Goal: Task Accomplishment & Management: Complete application form

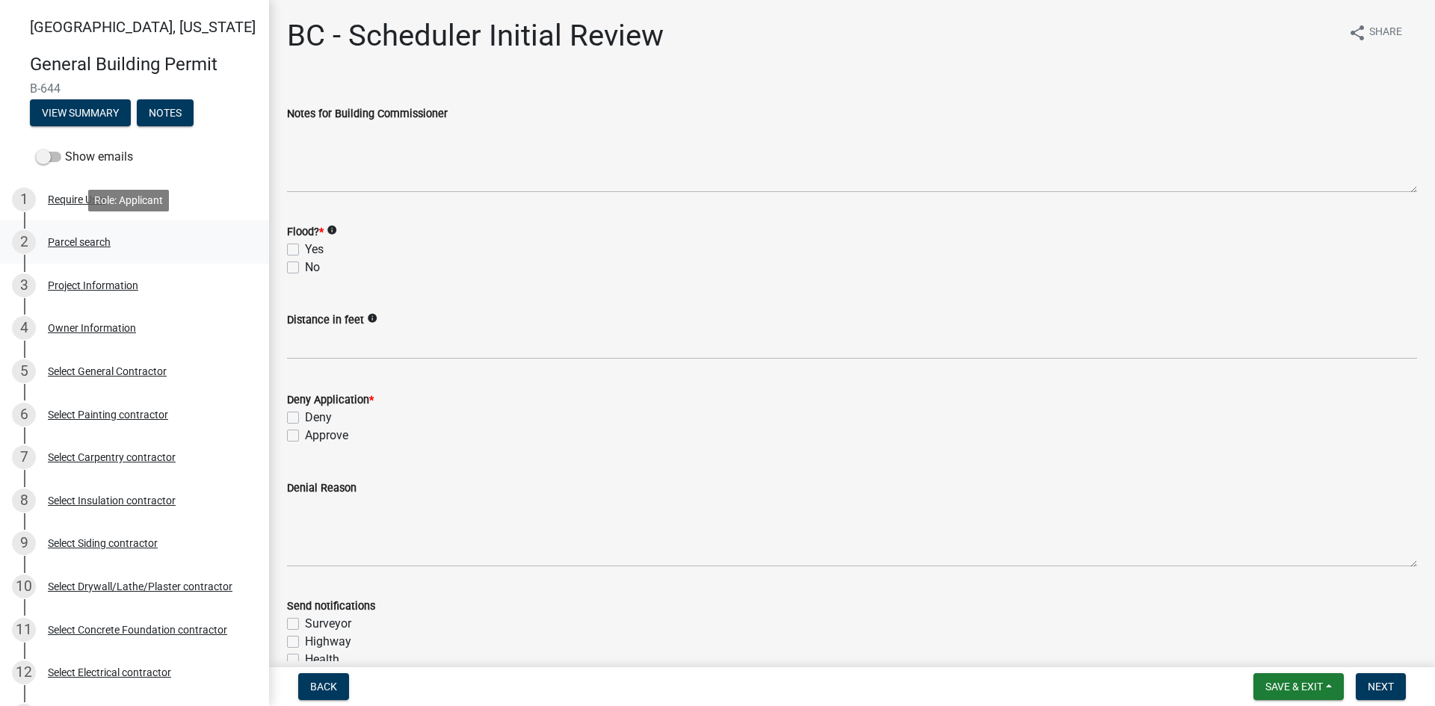
click at [62, 246] on div "Parcel search" at bounding box center [79, 242] width 63 height 10
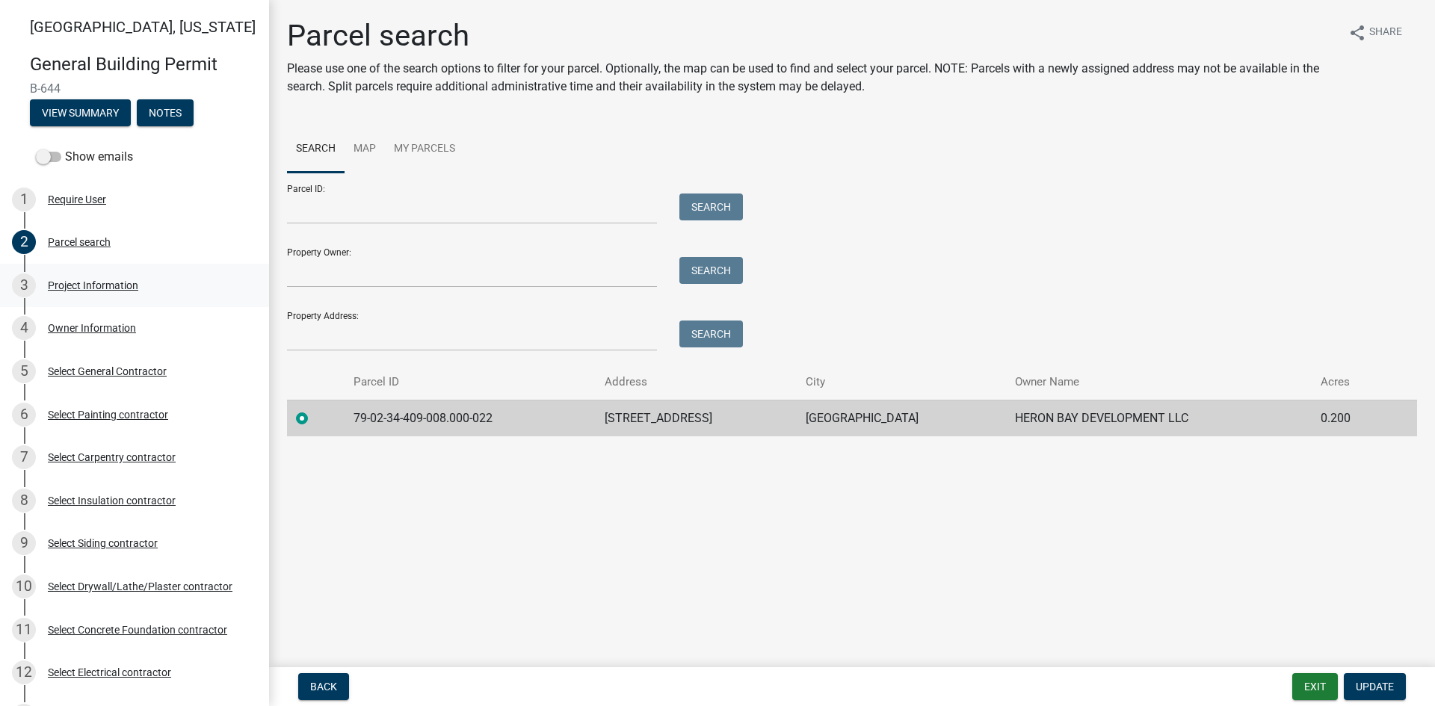
click at [90, 285] on div "Project Information" at bounding box center [93, 285] width 90 height 10
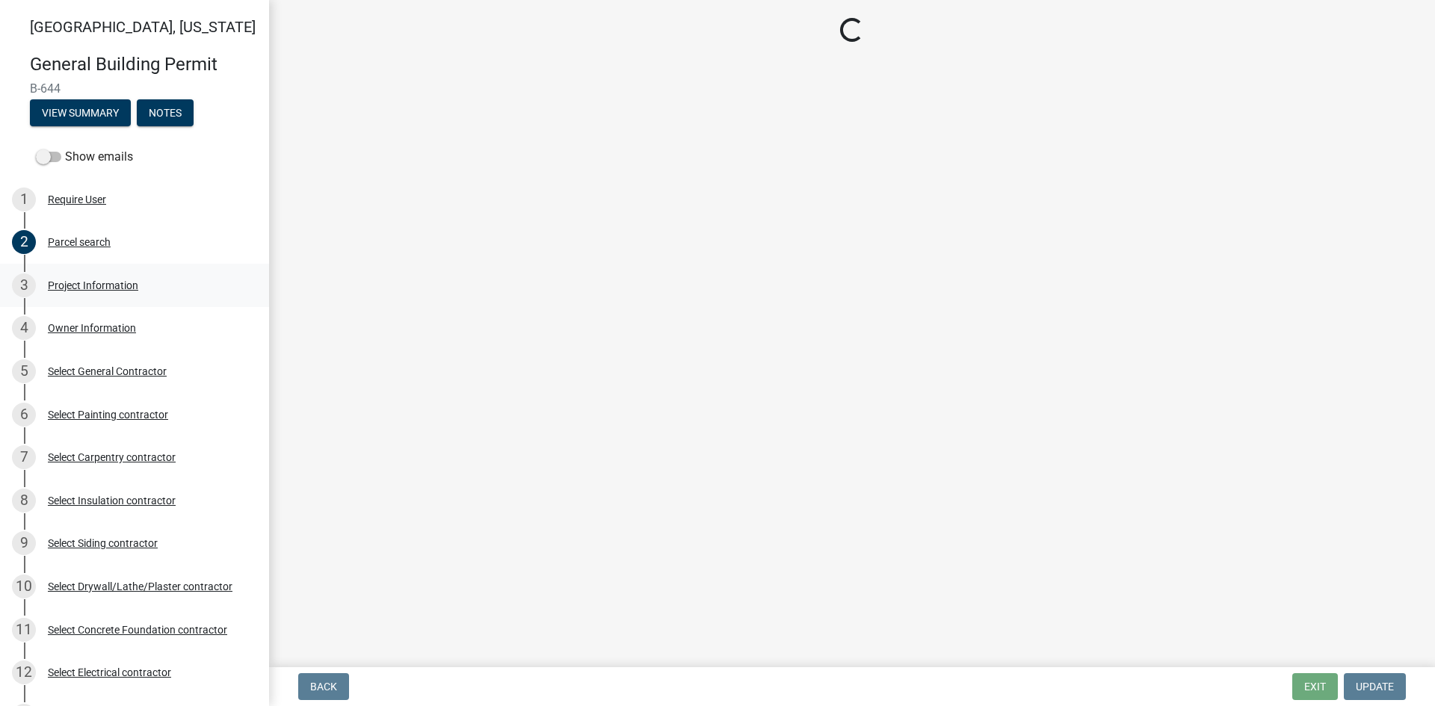
select select "f62e9ec7-2ce1-40c9-9d70-ac6e7ddc5d7c"
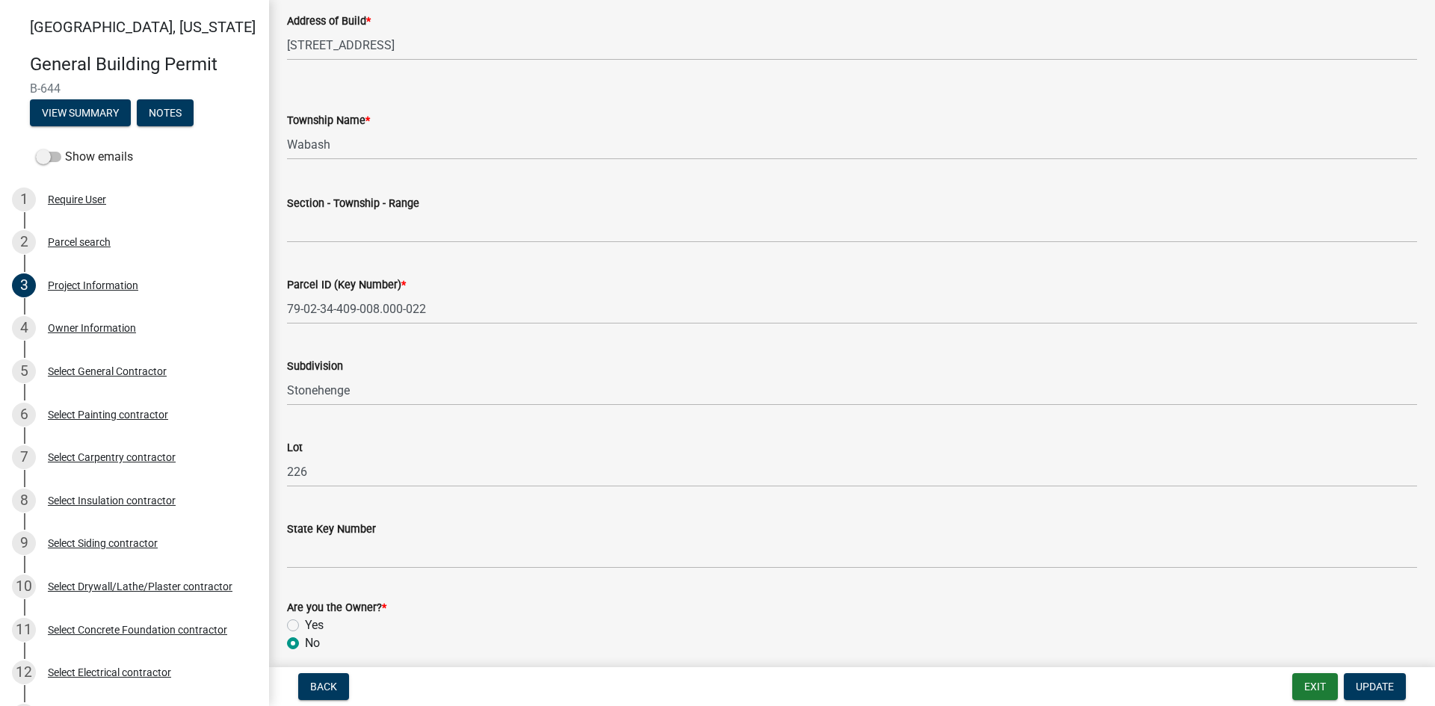
scroll to position [672, 0]
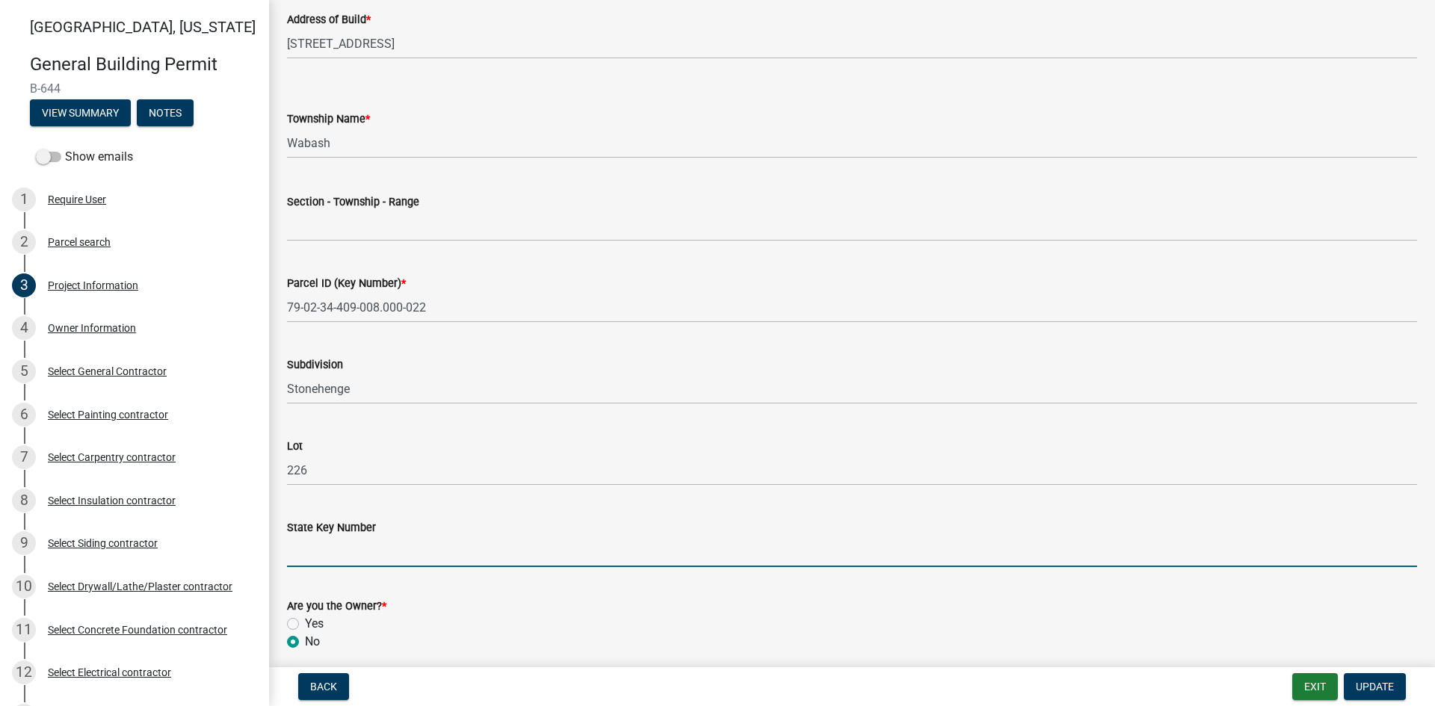
click at [307, 548] on input "State Key Number" at bounding box center [852, 551] width 1130 height 31
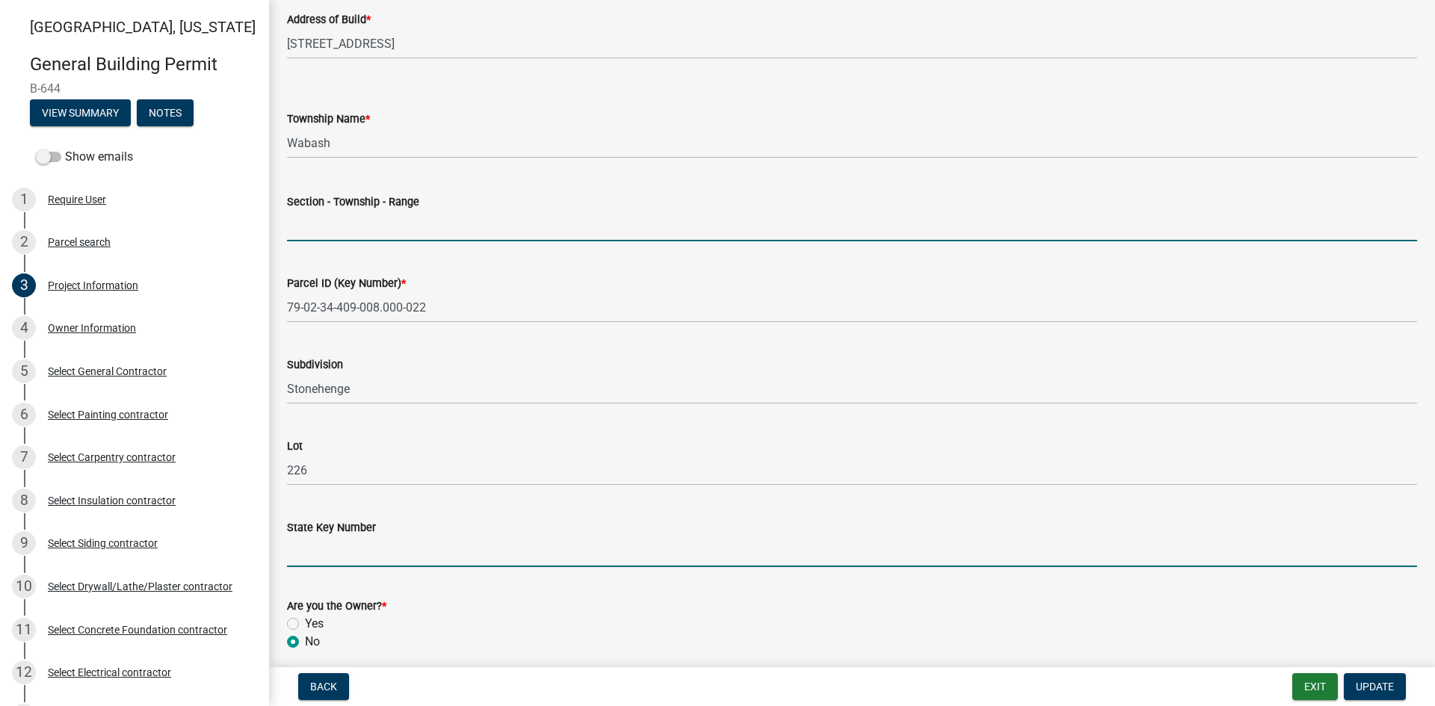
click at [327, 222] on input "Section - Township - Range" at bounding box center [852, 226] width 1130 height 31
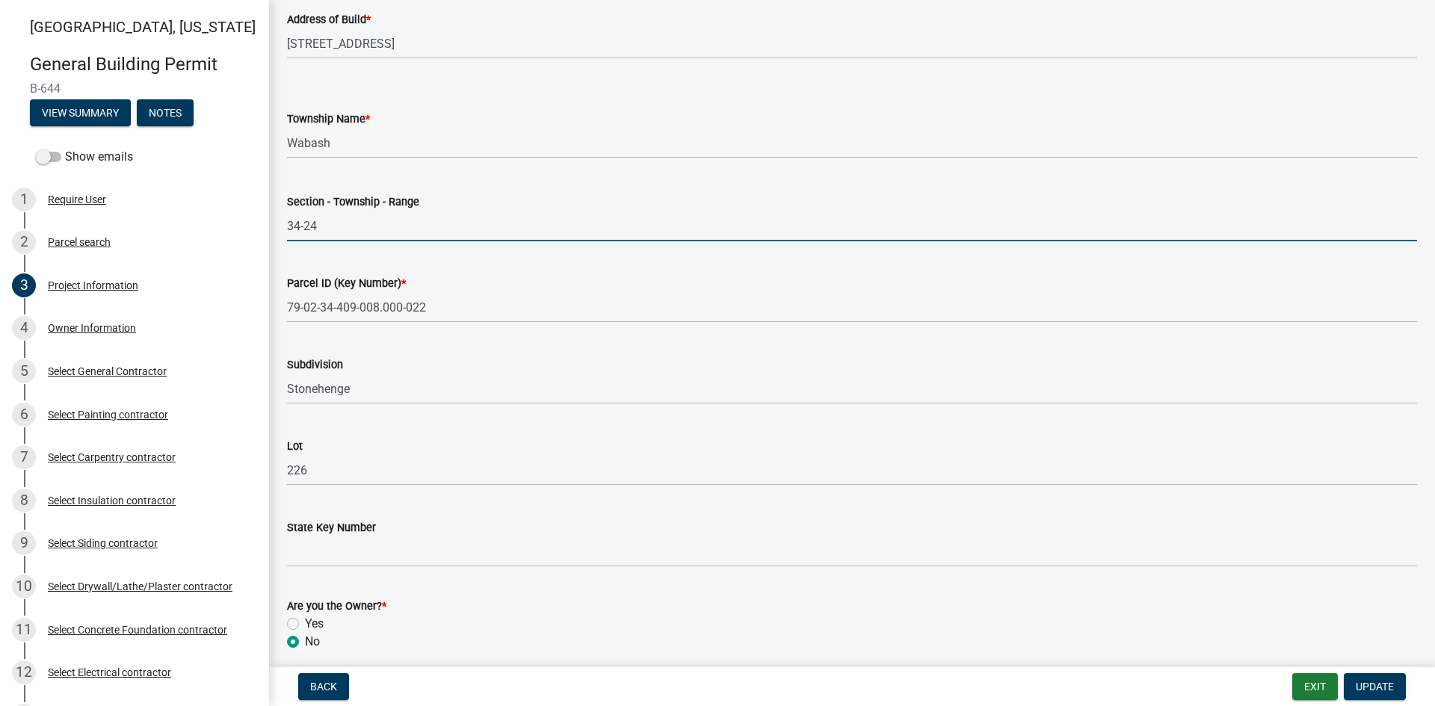
type input "34-24-5"
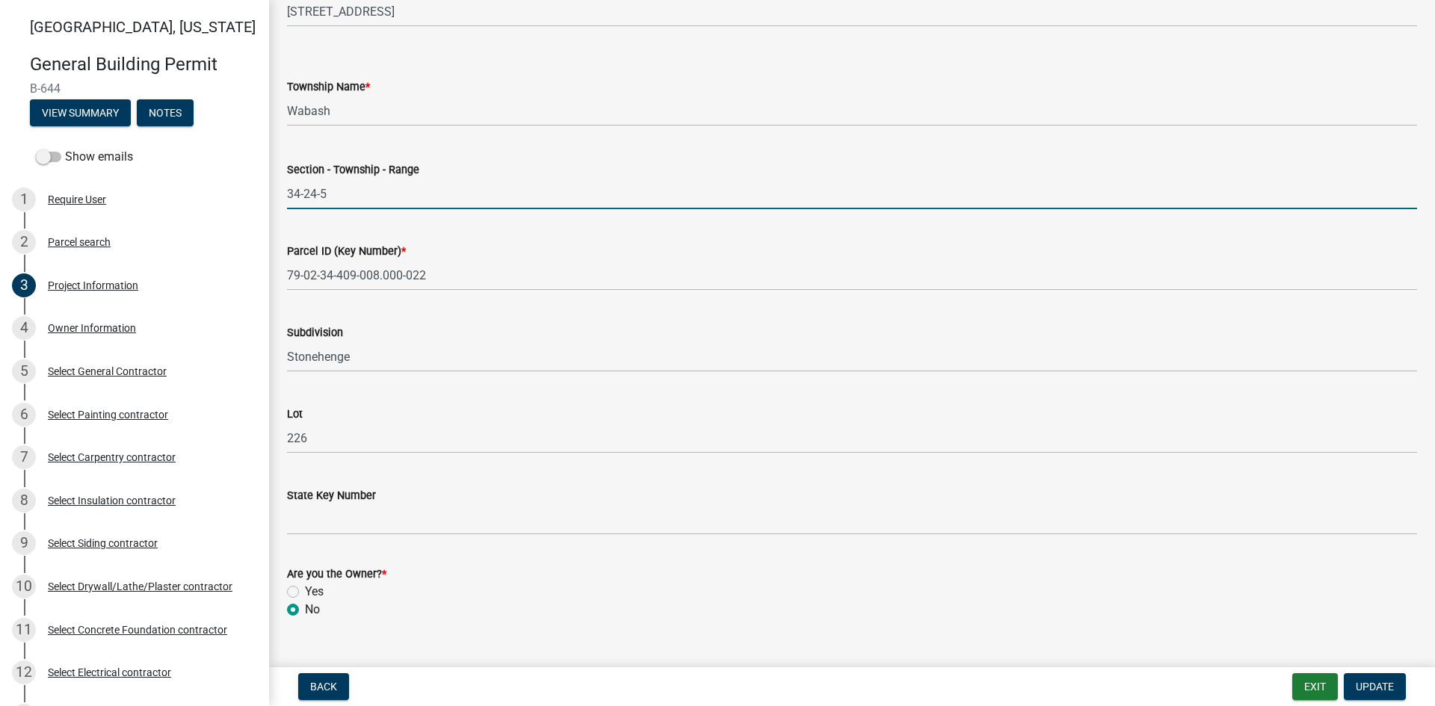
scroll to position [734, 0]
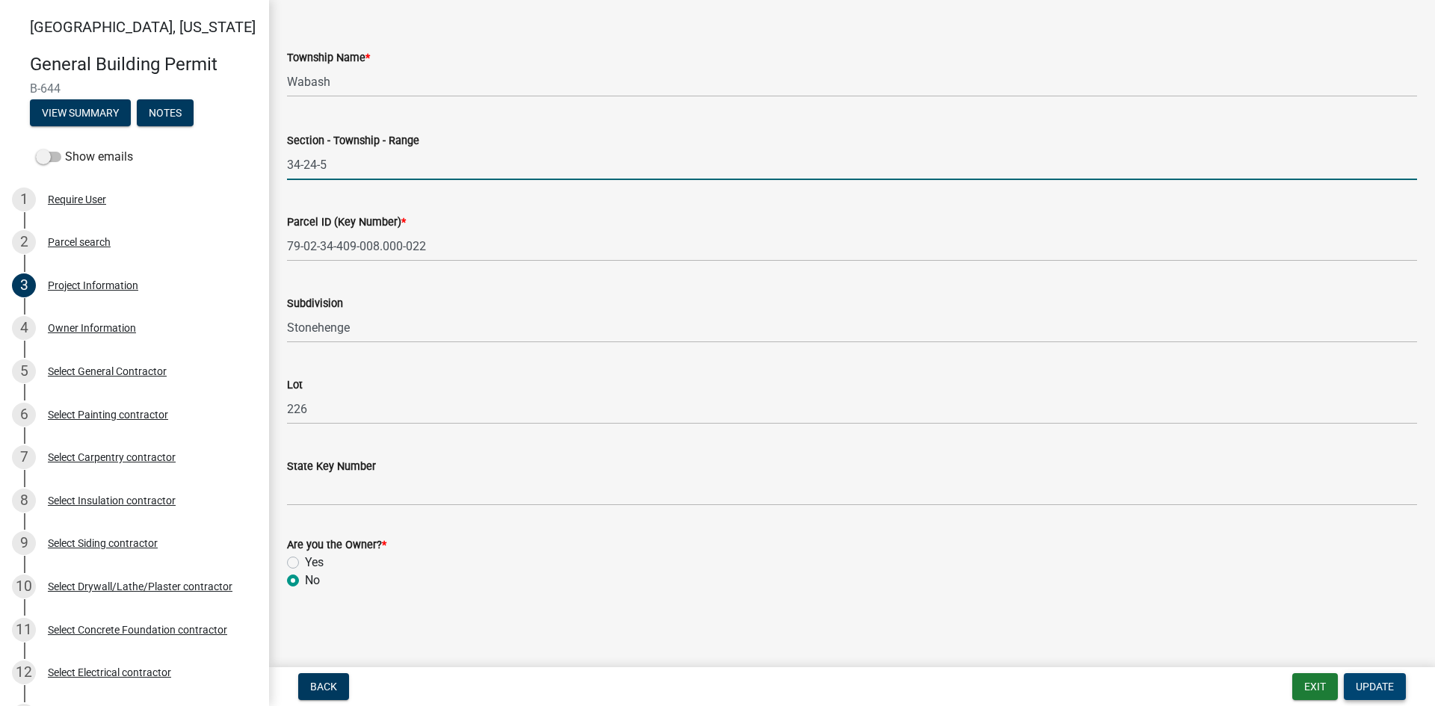
click at [1370, 690] on span "Update" at bounding box center [1374, 687] width 38 height 12
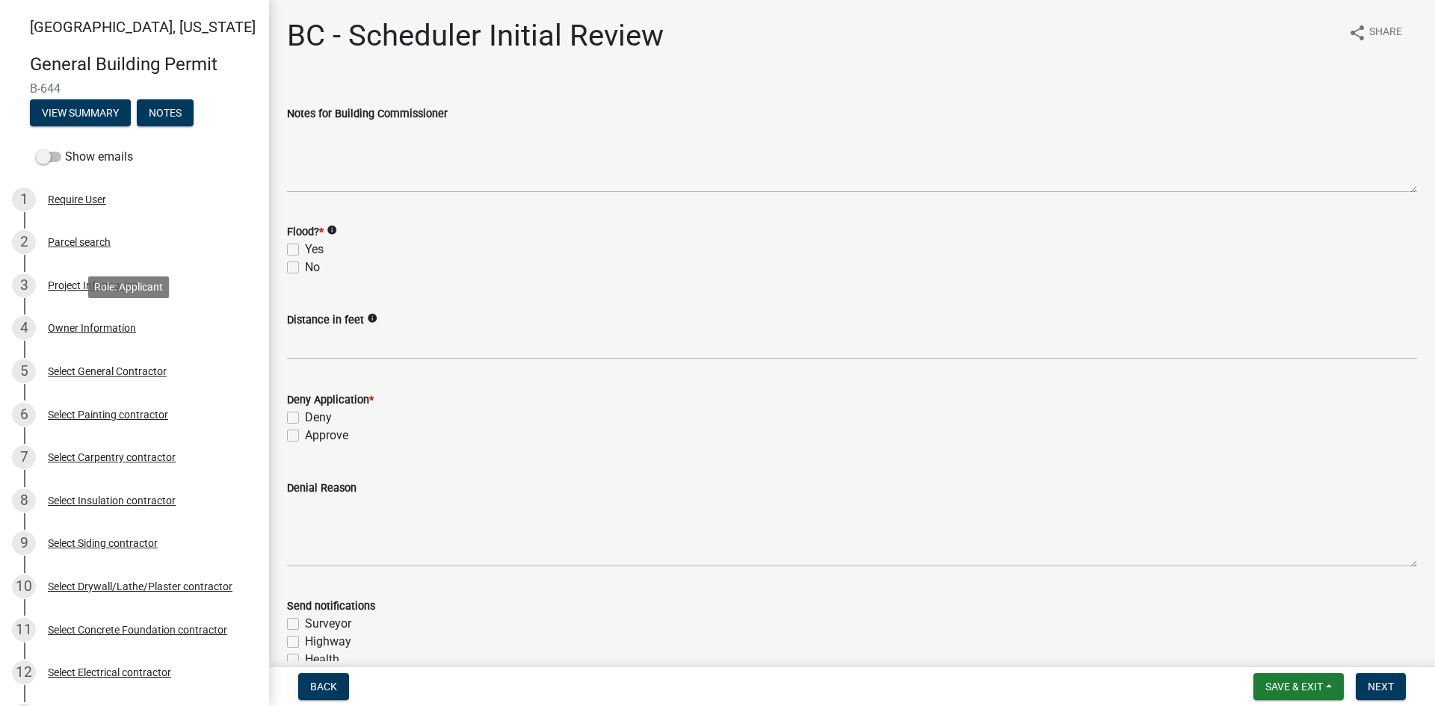
click at [98, 332] on div "Owner Information" at bounding box center [92, 328] width 88 height 10
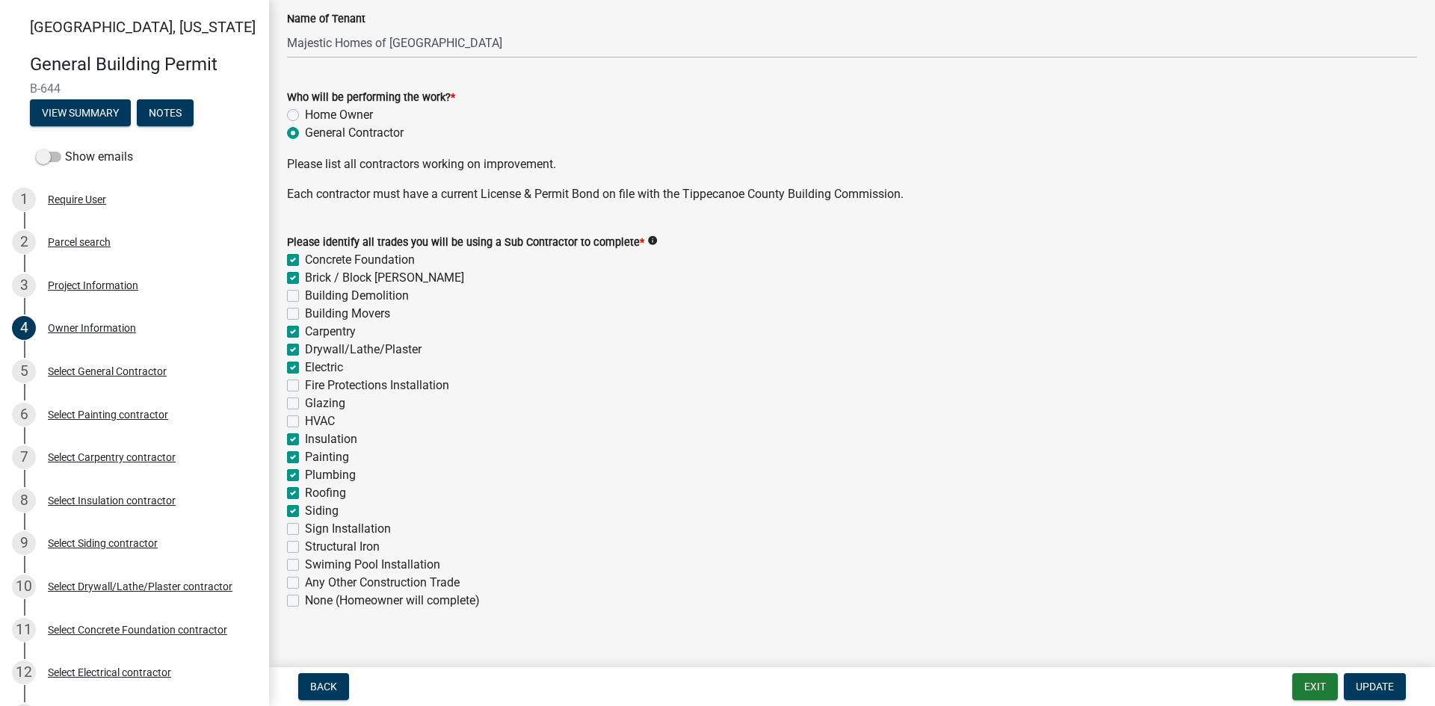
scroll to position [441, 0]
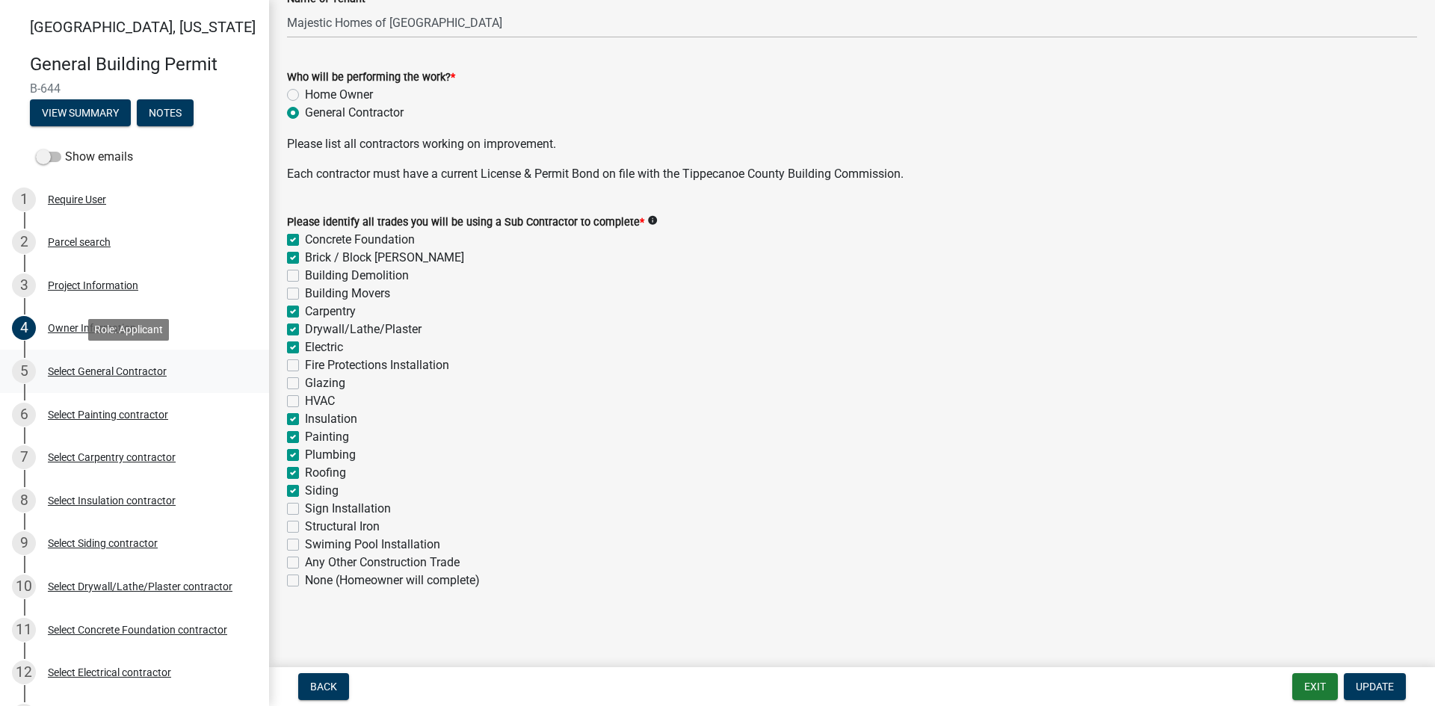
click at [79, 370] on div "Select General Contractor" at bounding box center [107, 371] width 119 height 10
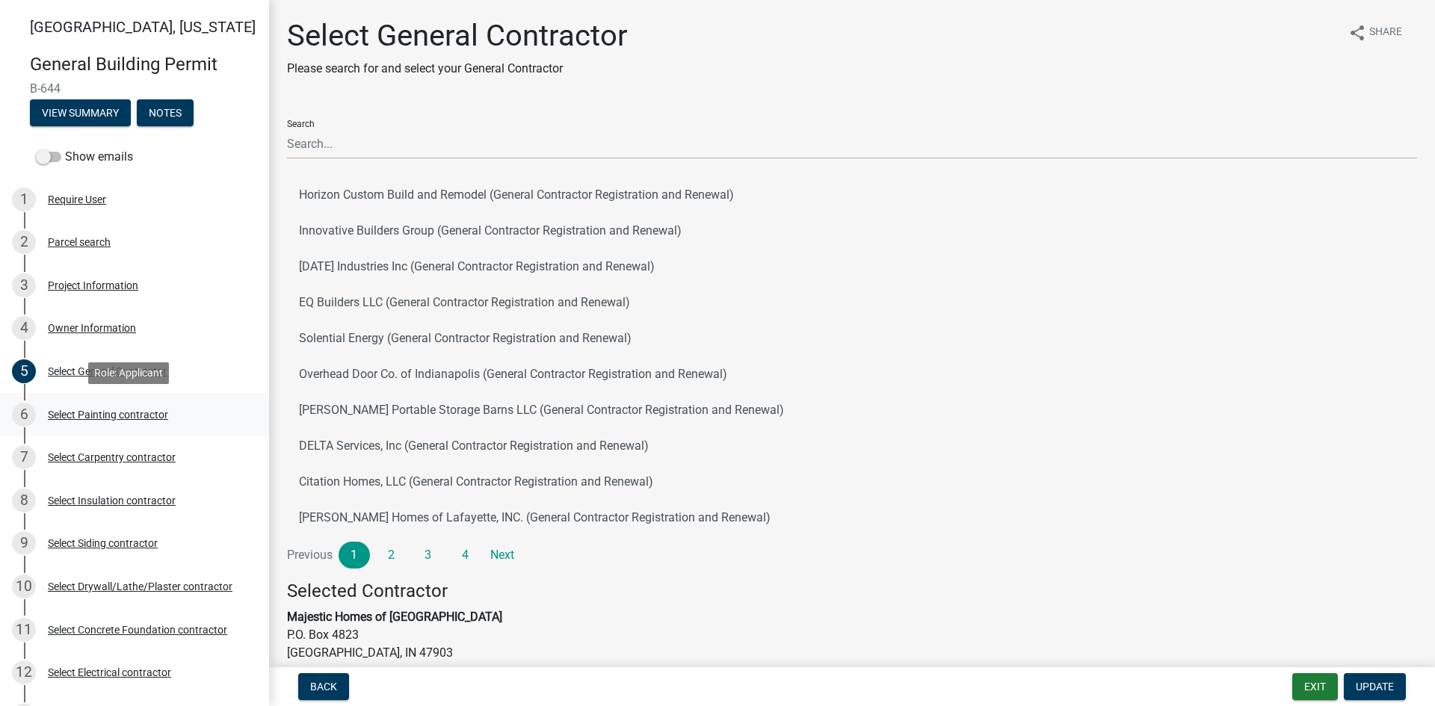
click at [102, 421] on div "6 Select Painting contractor" at bounding box center [128, 415] width 233 height 24
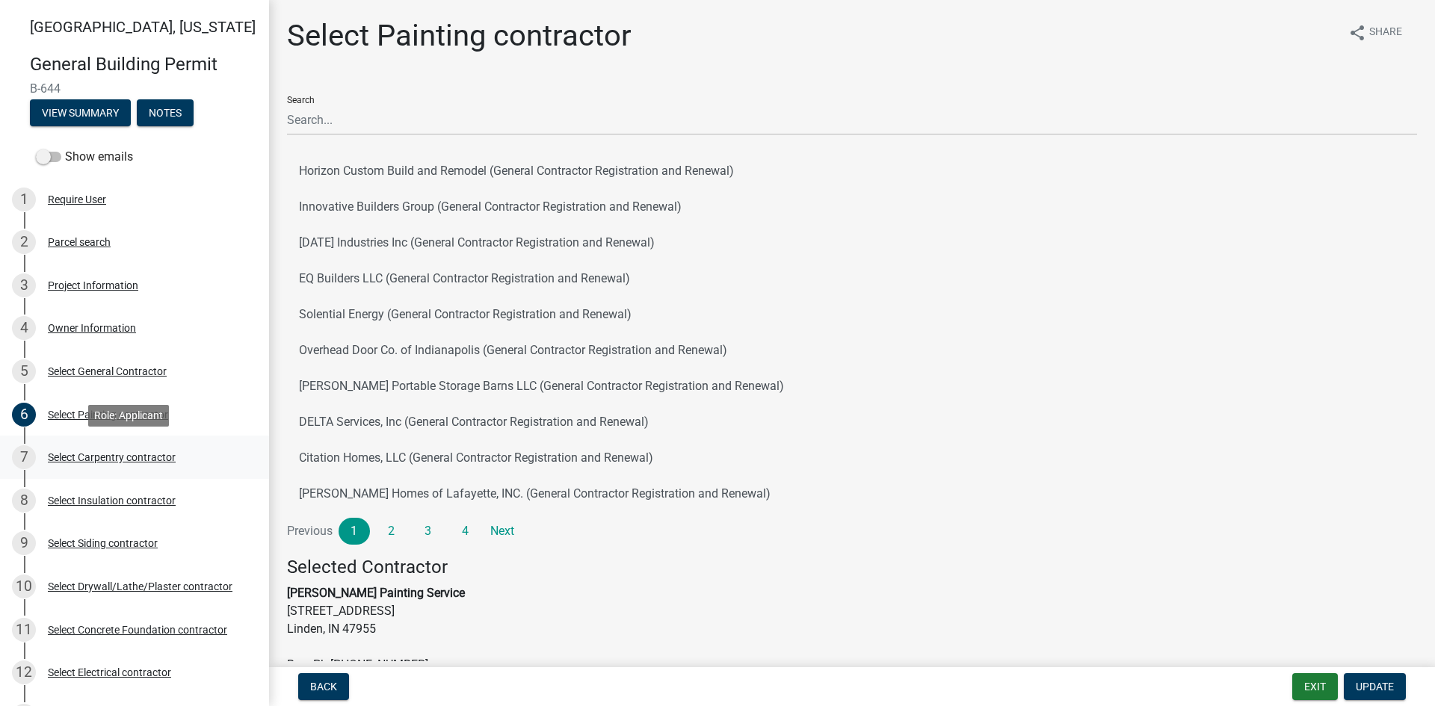
click at [133, 452] on div "Select Carpentry contractor" at bounding box center [112, 457] width 128 height 10
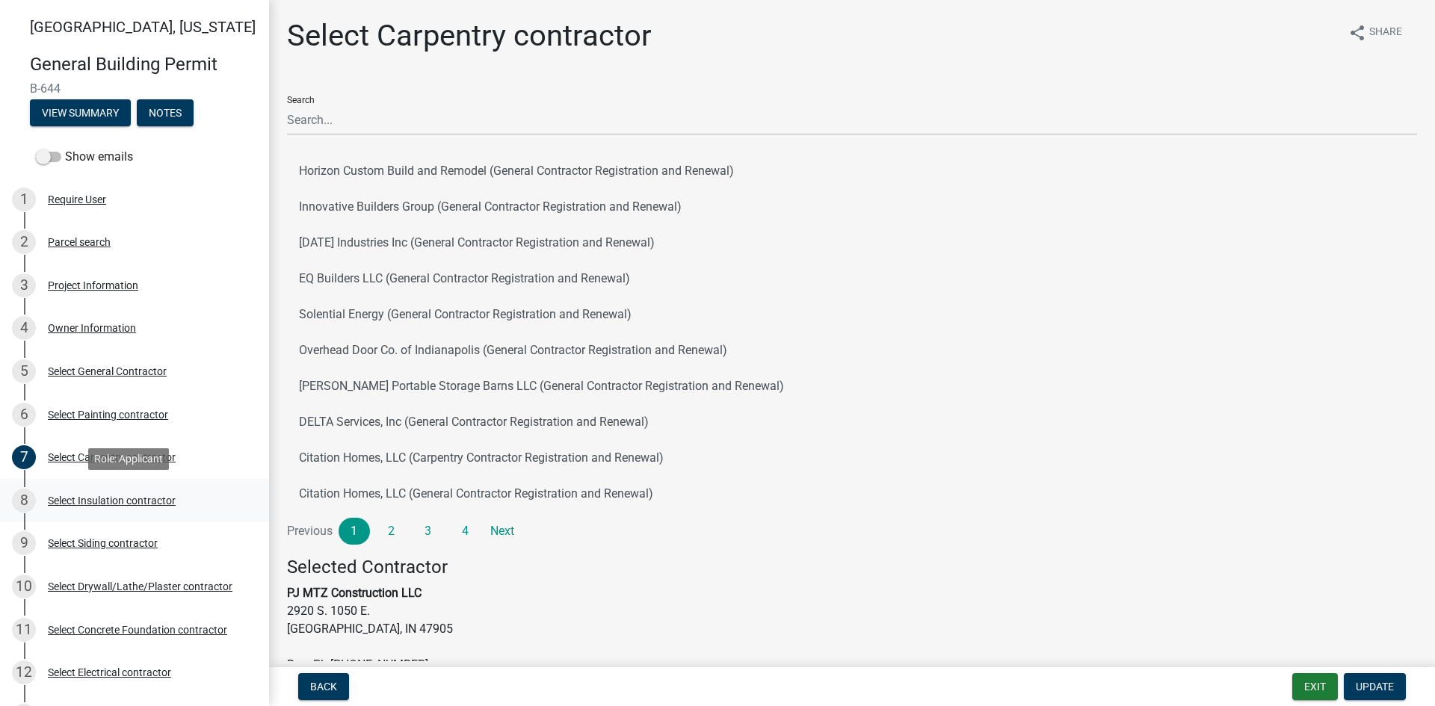
click at [127, 501] on div "Select Insulation contractor" at bounding box center [112, 500] width 128 height 10
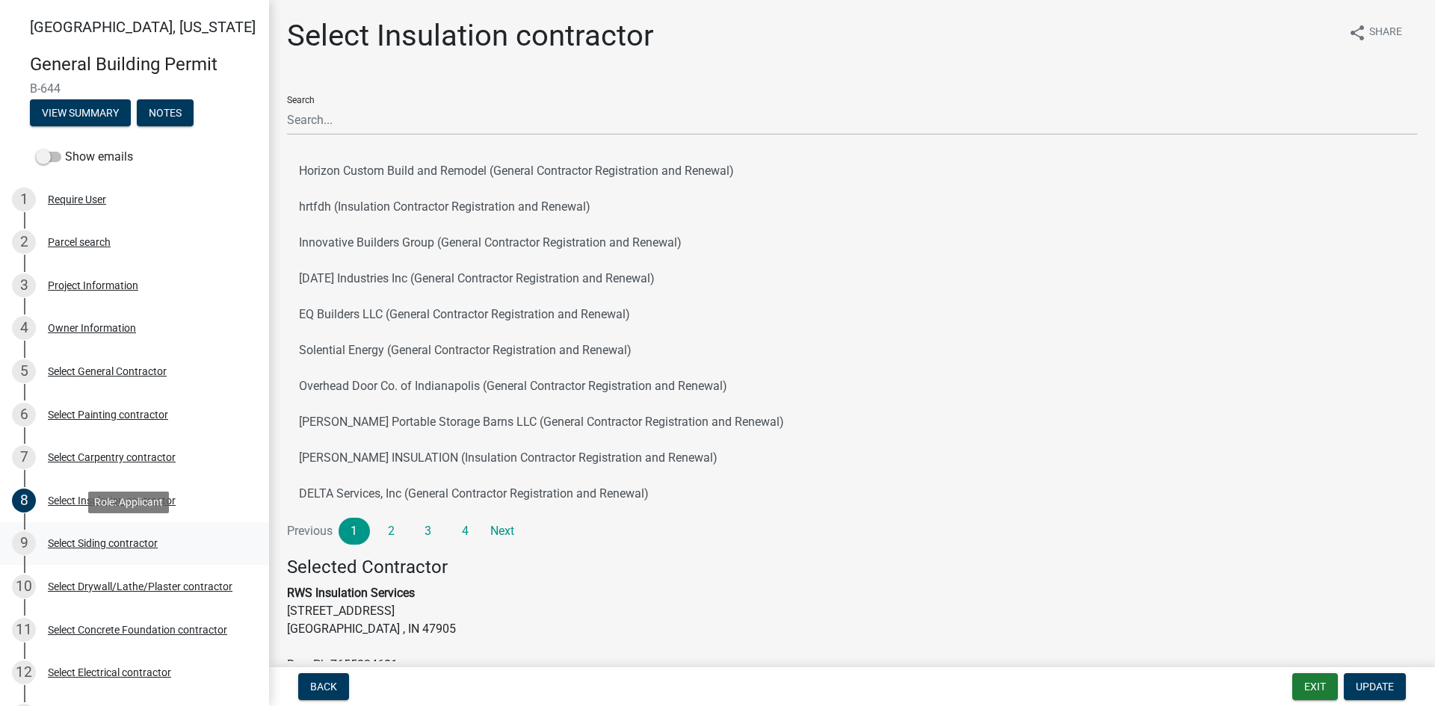
click at [122, 538] on div "Select Siding contractor" at bounding box center [103, 543] width 110 height 10
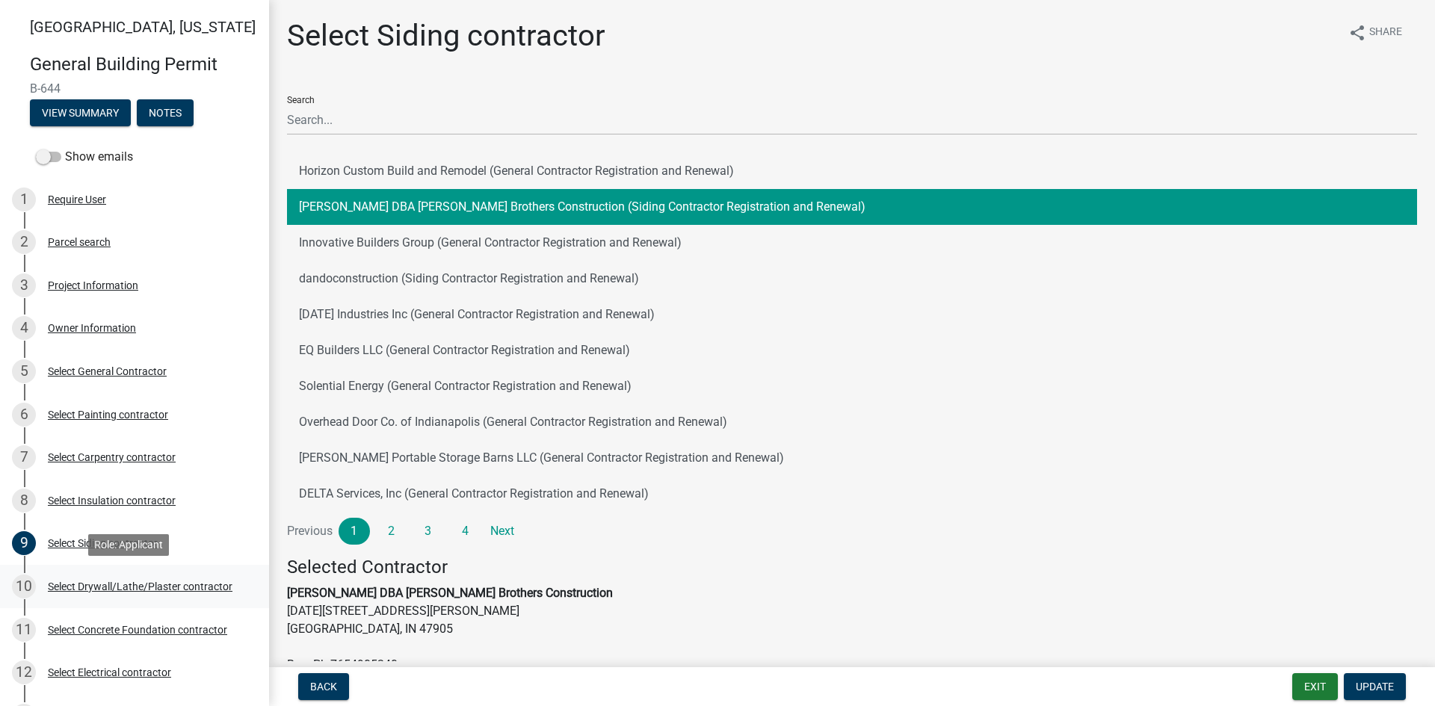
click at [143, 584] on div "Select Drywall/Lathe/Plaster contractor" at bounding box center [140, 586] width 185 height 10
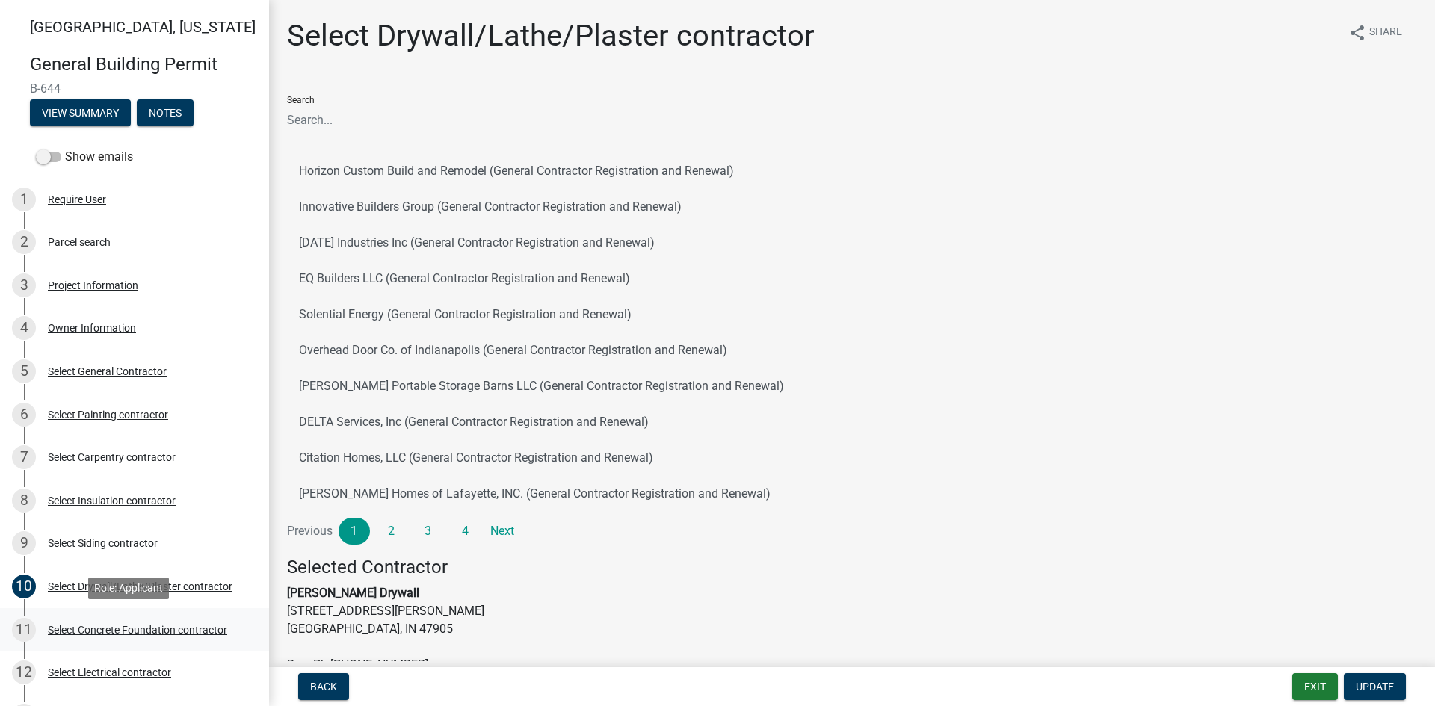
click at [141, 631] on div "Select Concrete Foundation contractor" at bounding box center [137, 630] width 179 height 10
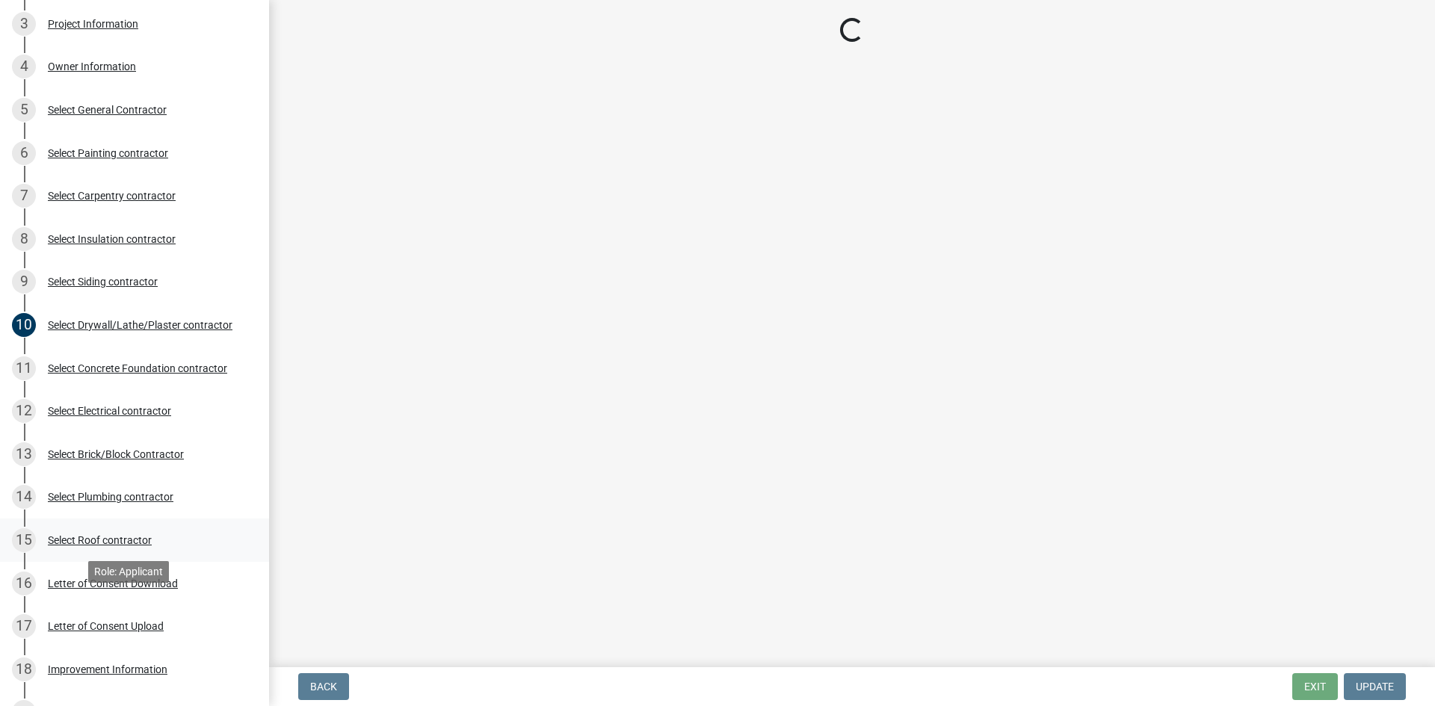
scroll to position [299, 0]
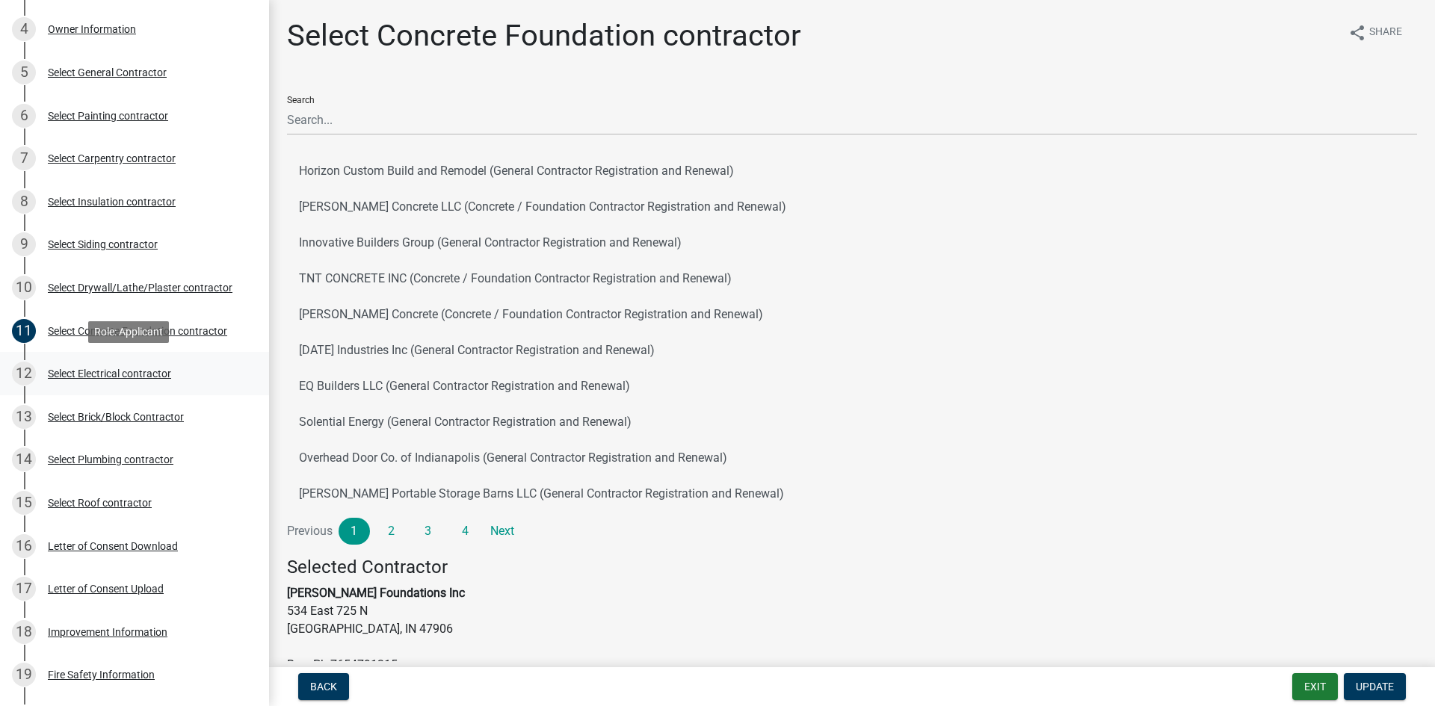
click at [122, 365] on div "12 Select Electrical contractor" at bounding box center [128, 374] width 233 height 24
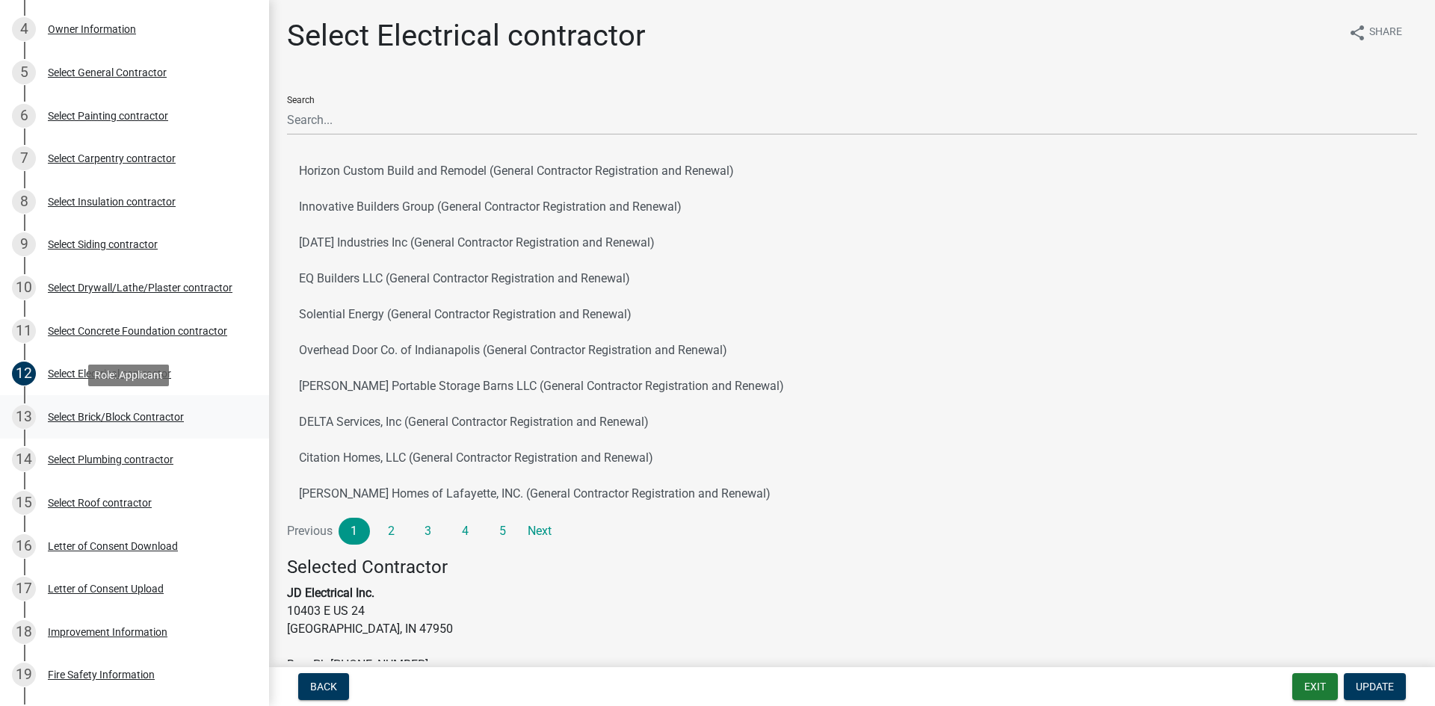
click at [120, 413] on div "Select Brick/Block Contractor" at bounding box center [116, 417] width 136 height 10
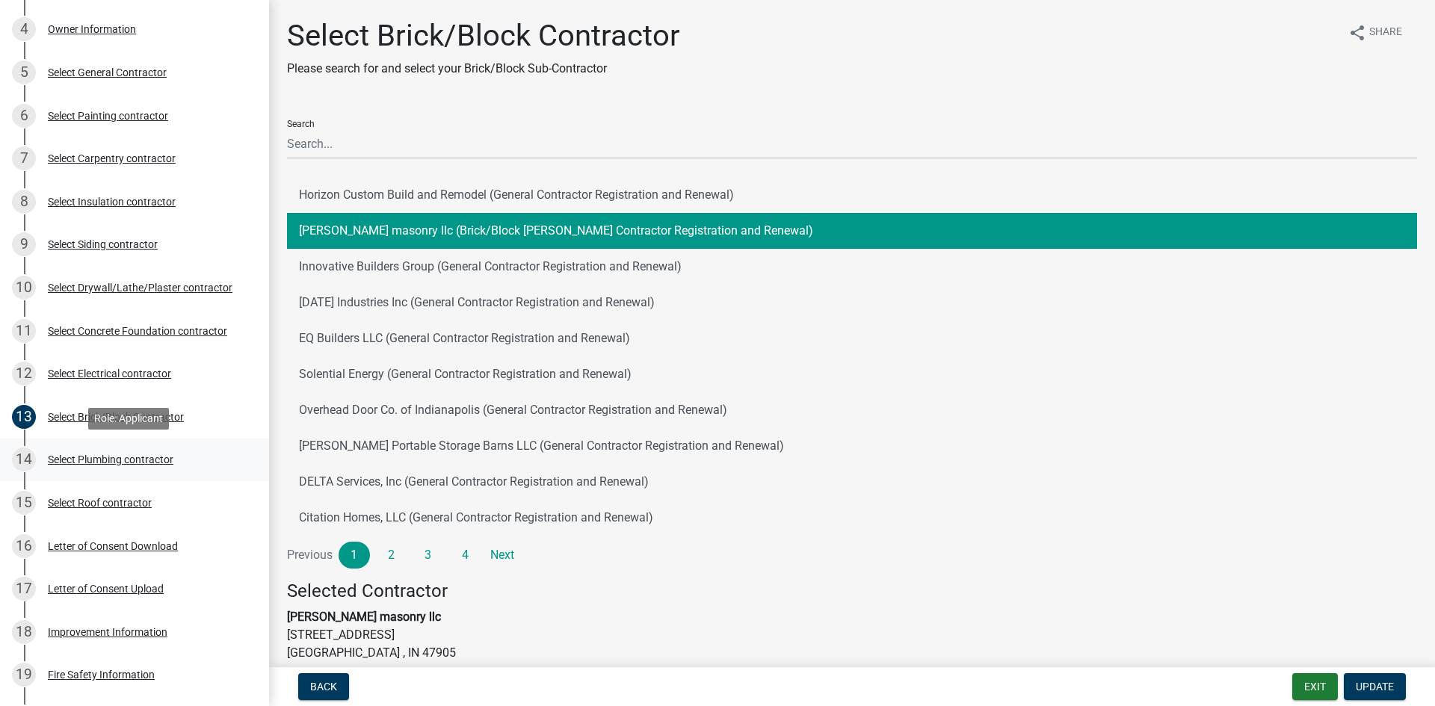
click at [137, 454] on div "Select Plumbing contractor" at bounding box center [111, 459] width 126 height 10
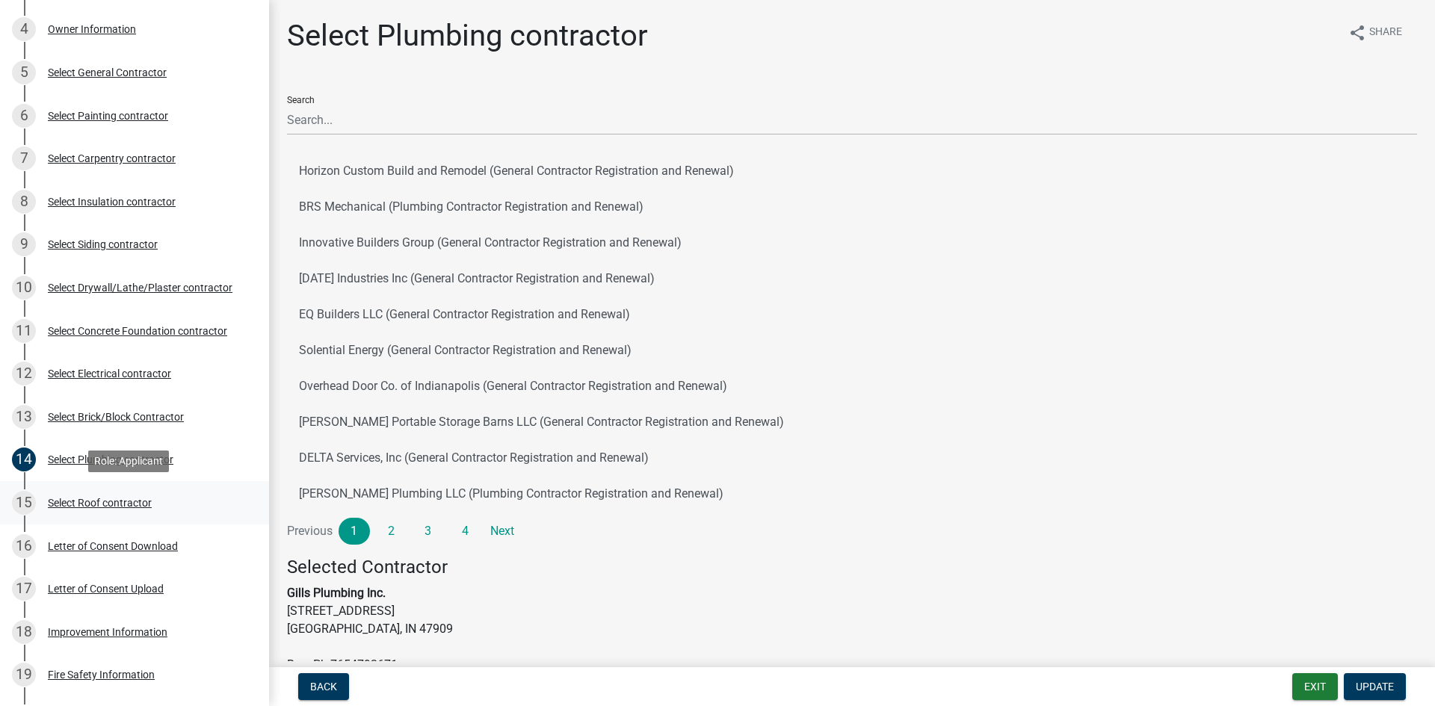
click at [120, 504] on div "Select Roof contractor" at bounding box center [100, 503] width 104 height 10
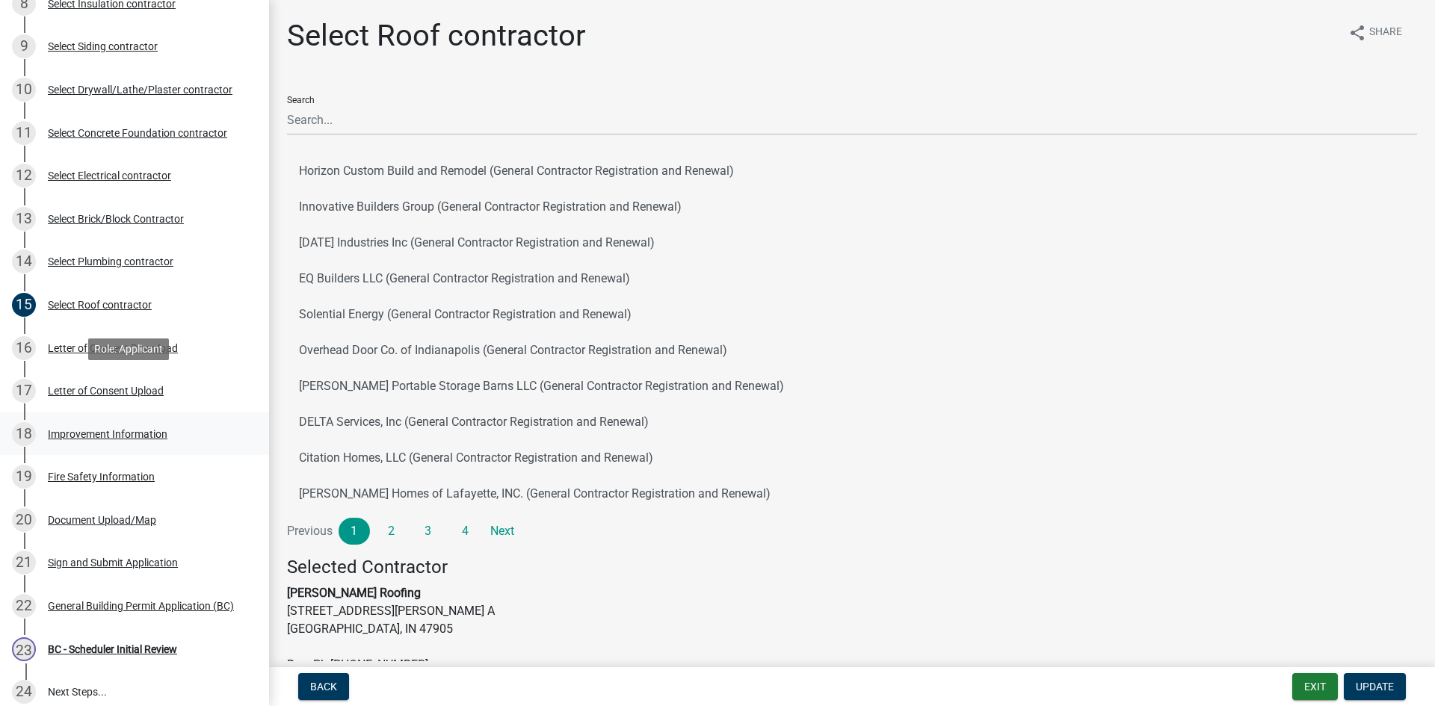
scroll to position [523, 0]
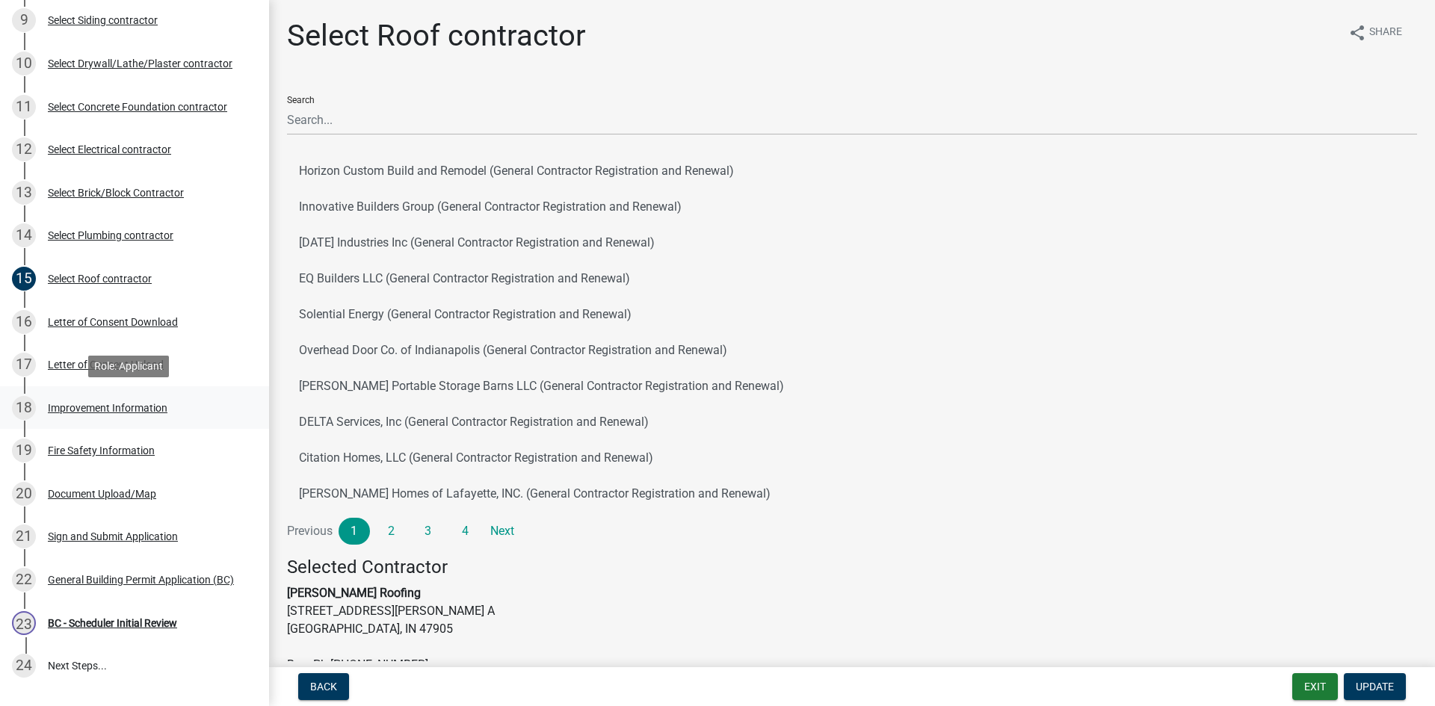
click at [146, 412] on div "Improvement Information" at bounding box center [108, 408] width 120 height 10
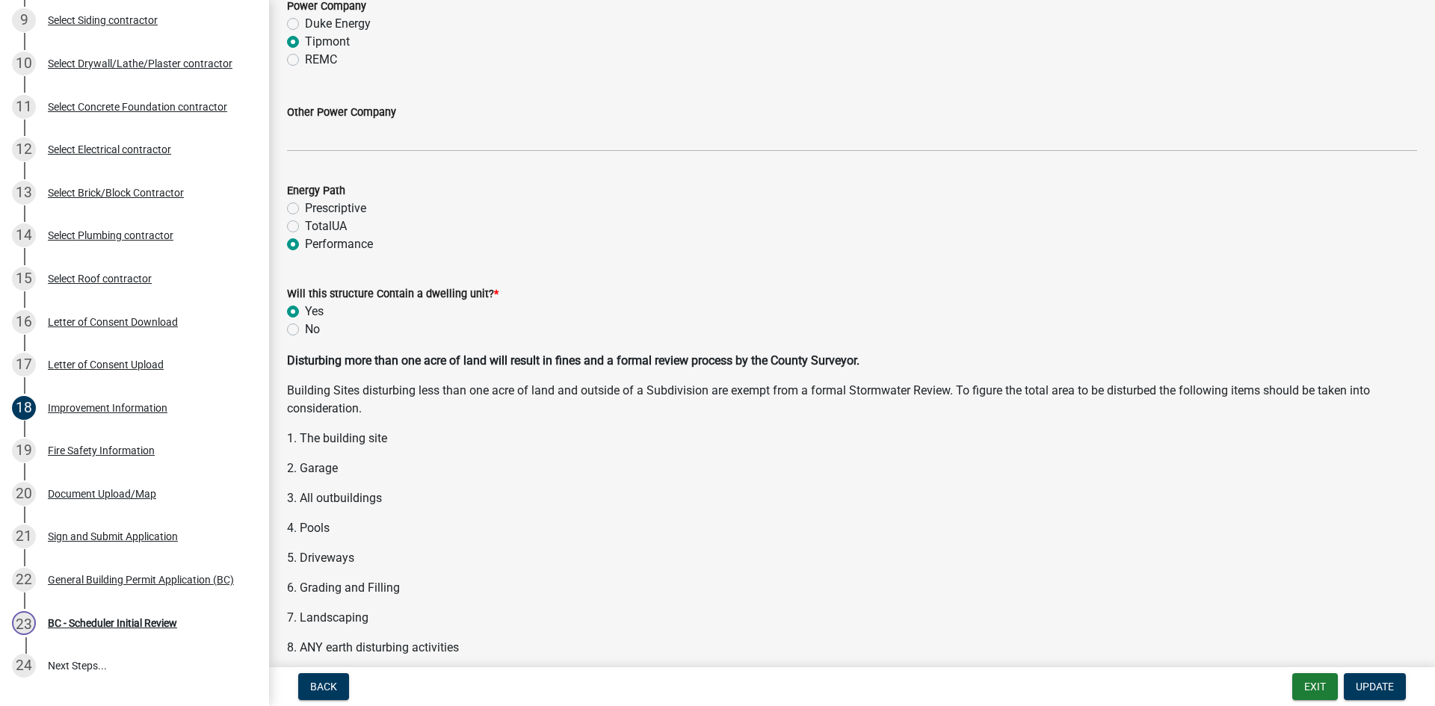
scroll to position [1899, 0]
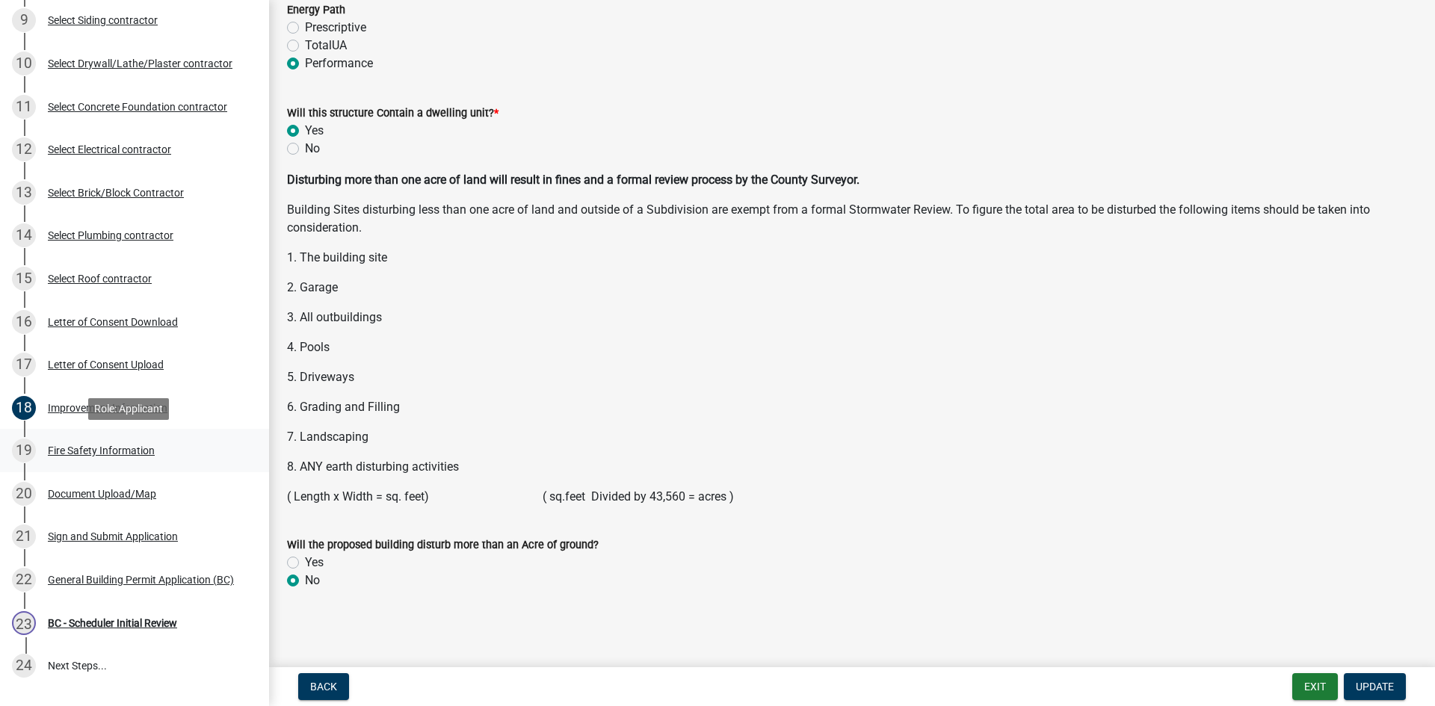
click at [81, 448] on div "Fire Safety Information" at bounding box center [101, 450] width 107 height 10
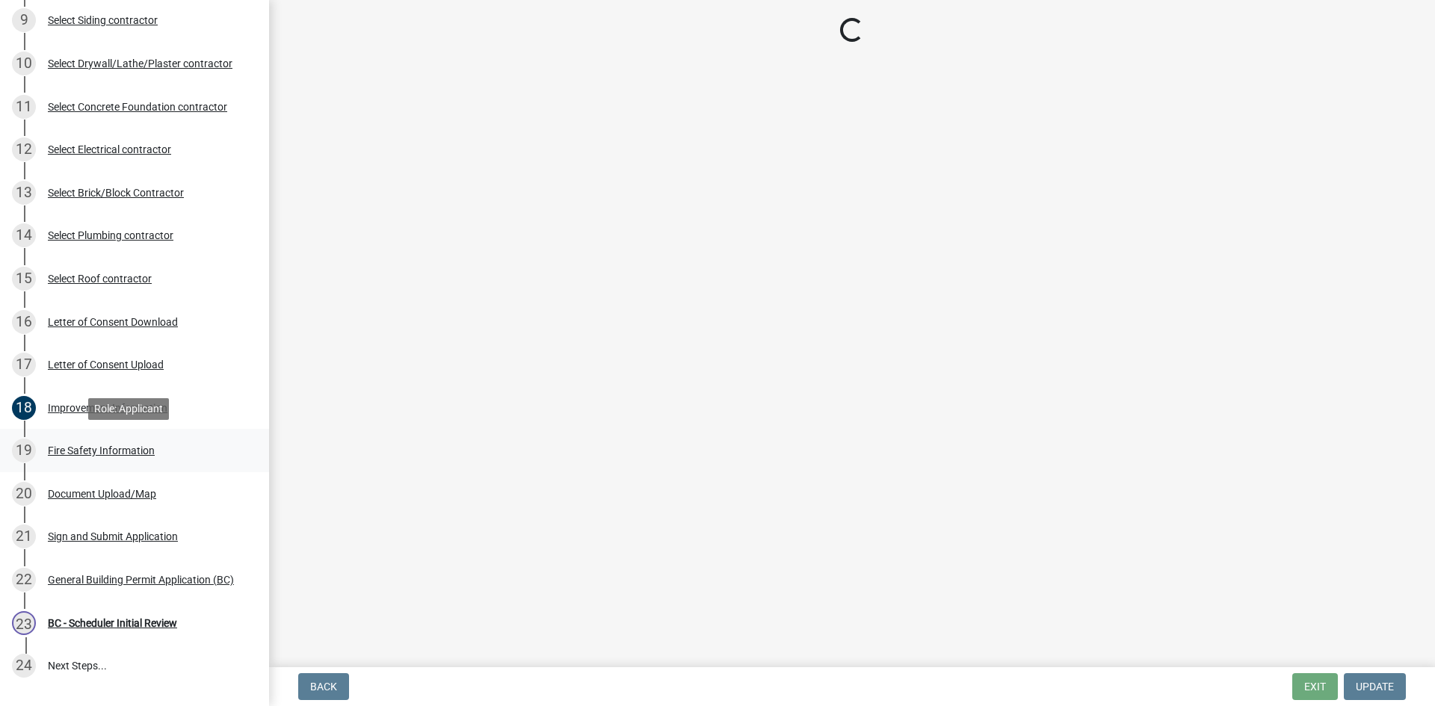
scroll to position [0, 0]
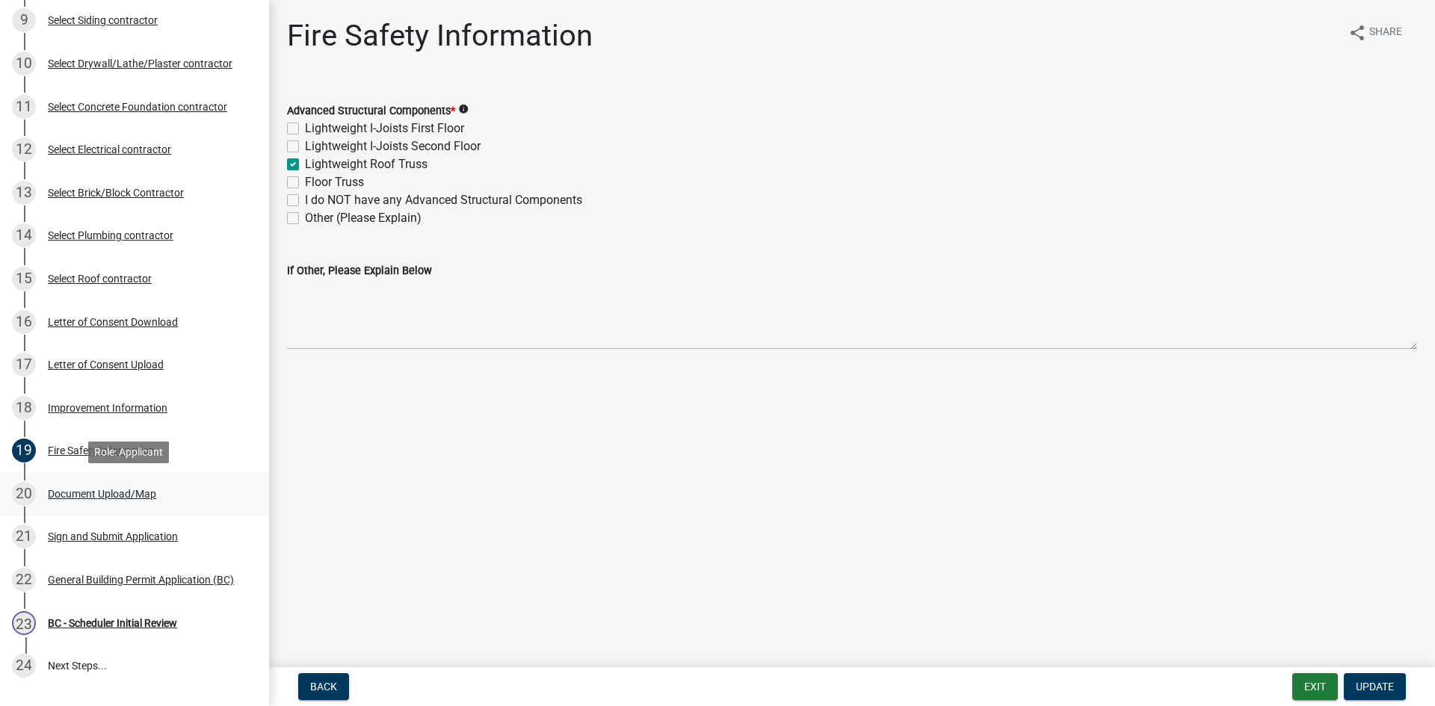
click at [108, 486] on div "20 Document Upload/Map" at bounding box center [128, 494] width 233 height 24
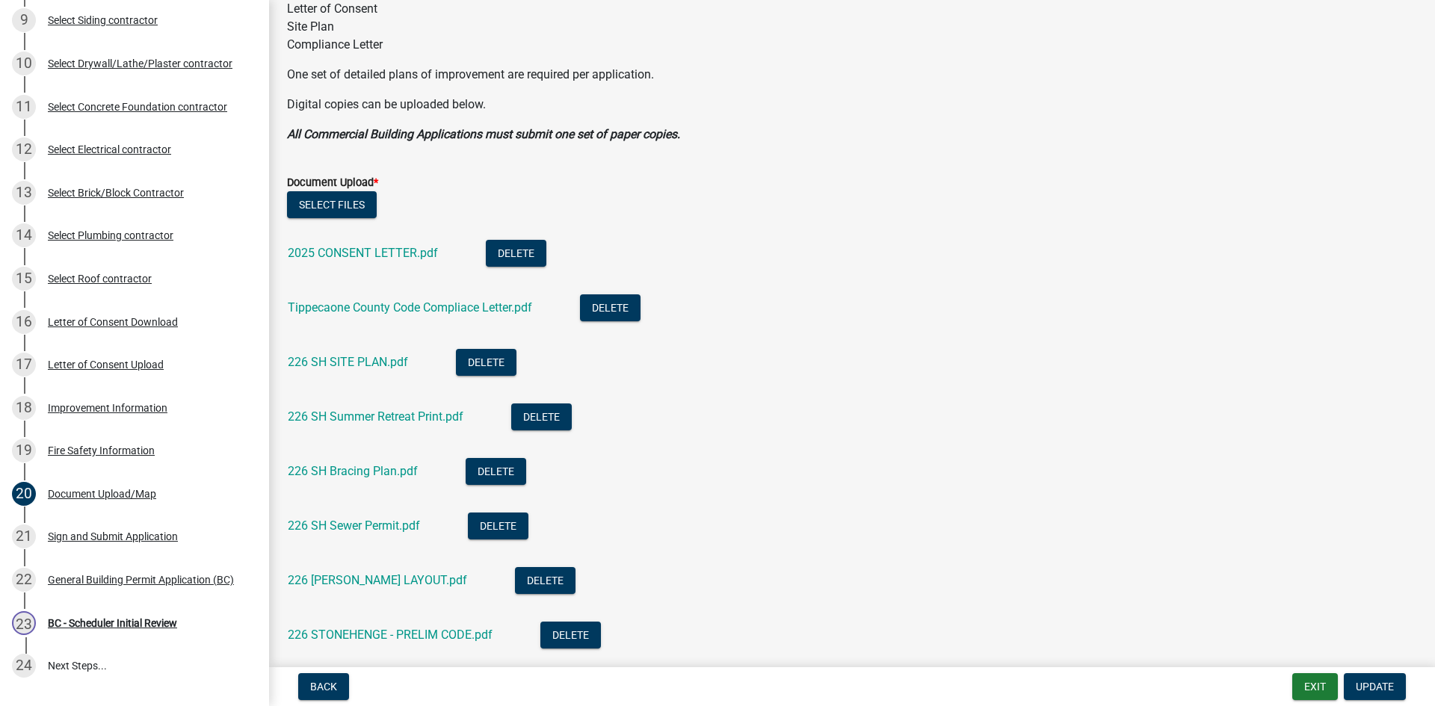
scroll to position [448, 0]
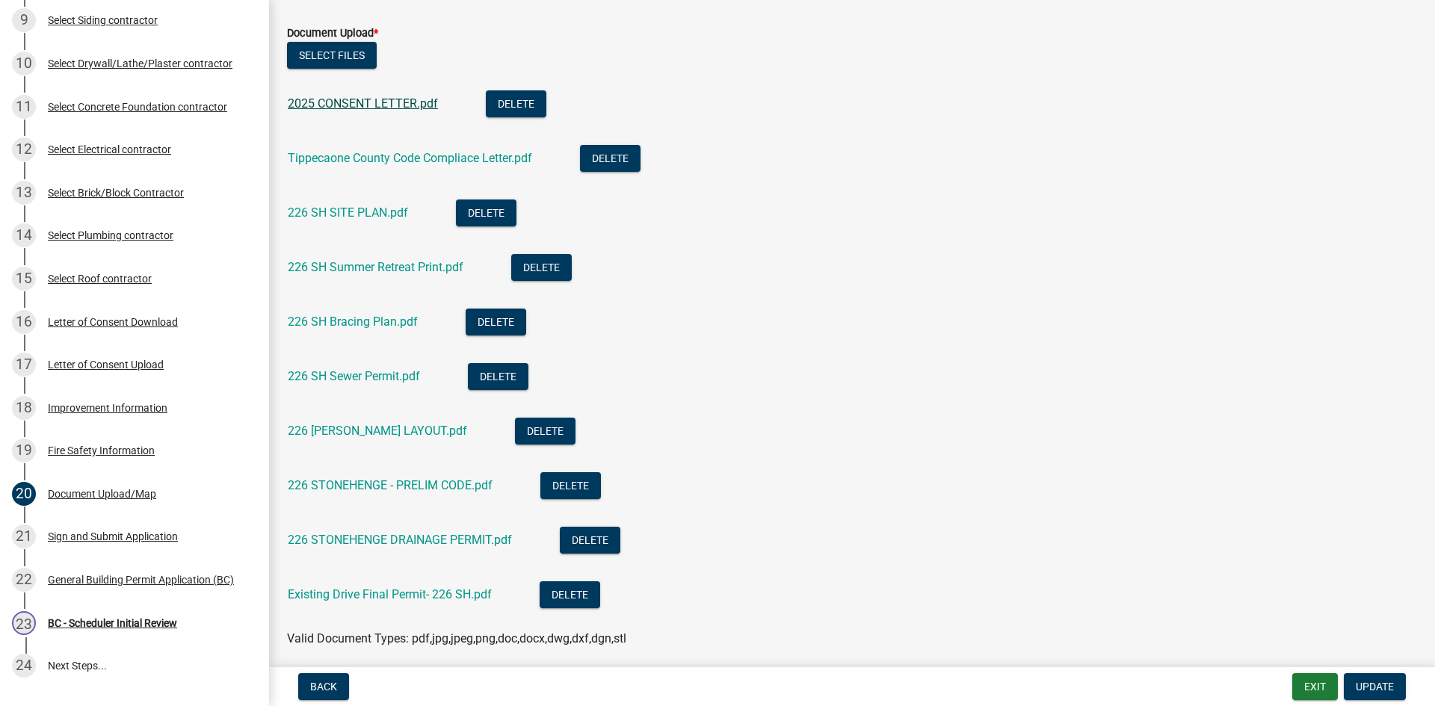
click at [394, 99] on link "2025 CONSENT LETTER.pdf" at bounding box center [363, 103] width 150 height 14
click at [398, 155] on link "Tippecaone County Code Compliace Letter.pdf" at bounding box center [410, 158] width 244 height 14
drag, startPoint x: 329, startPoint y: 205, endPoint x: 339, endPoint y: 198, distance: 12.4
click at [329, 205] on div "226 SH SITE PLAN.pdf" at bounding box center [360, 214] width 144 height 31
click at [381, 210] on link "226 SH SITE PLAN.pdf" at bounding box center [348, 212] width 120 height 14
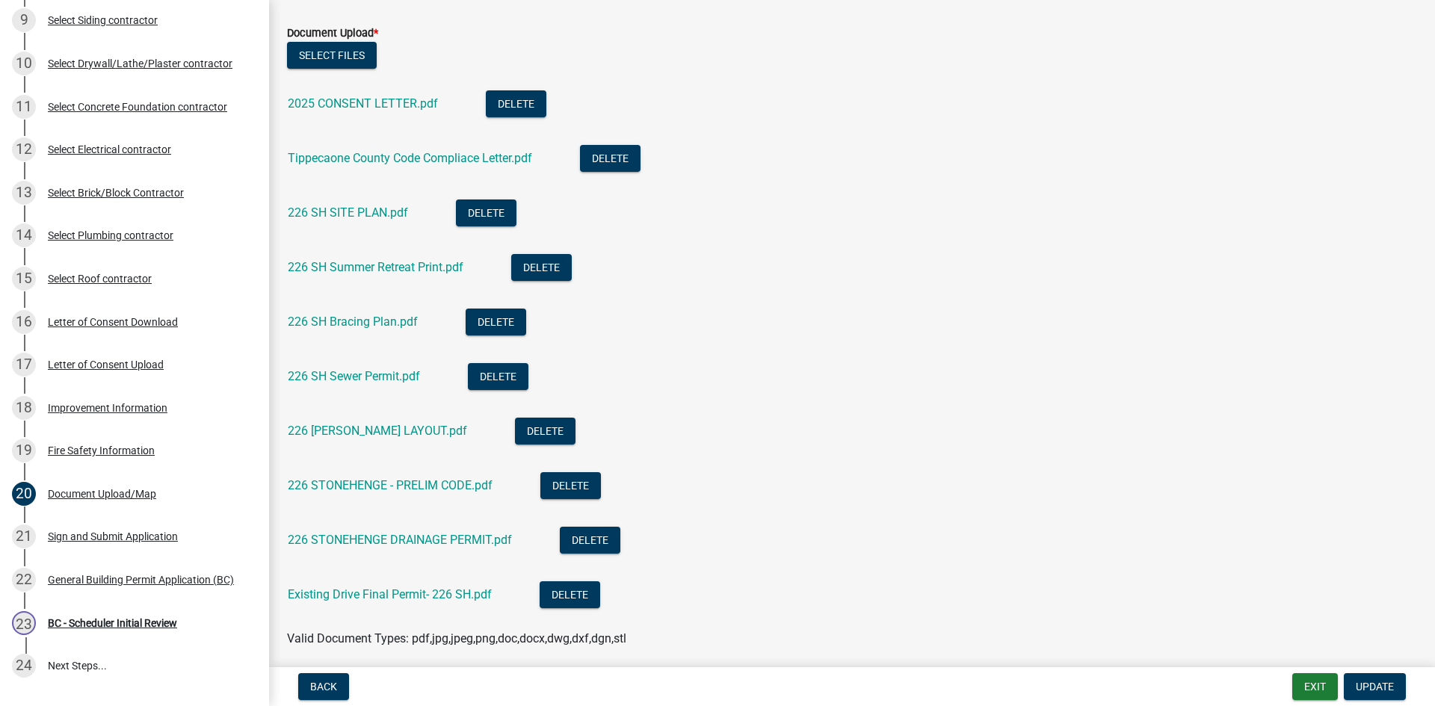
click at [393, 306] on li "226 SH Bracing Plan.pdf Delete" at bounding box center [852, 324] width 1130 height 55
click at [396, 267] on link "226 SH Summer Retreat Print.pdf" at bounding box center [376, 267] width 176 height 14
click at [338, 327] on link "226 SH Bracing Plan.pdf" at bounding box center [353, 322] width 130 height 14
click at [365, 376] on link "226 SH Sewer Permit.pdf" at bounding box center [354, 376] width 132 height 14
click at [392, 427] on link "226 [PERSON_NAME] LAYOUT.pdf" at bounding box center [377, 431] width 179 height 14
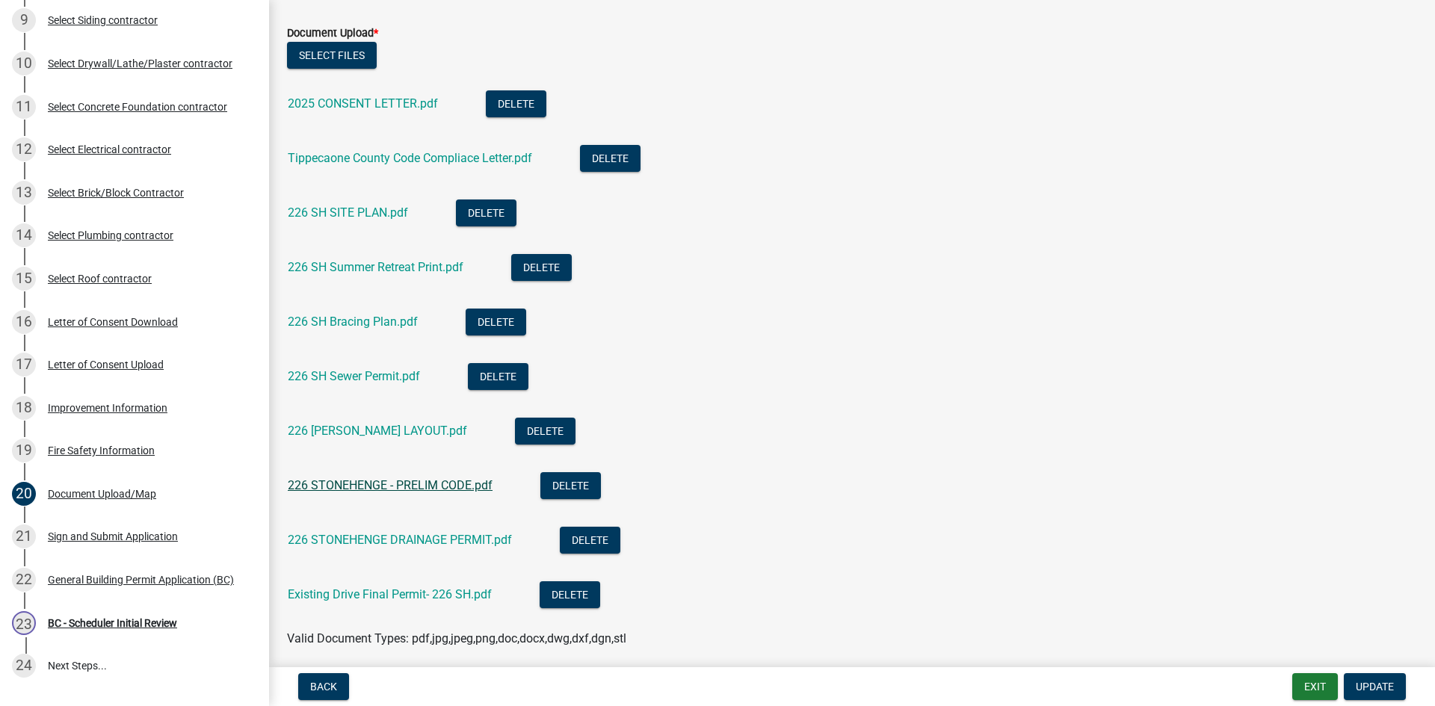
click at [386, 486] on link "226 STONEHENGE - PRELIM CODE.pdf" at bounding box center [390, 485] width 205 height 14
click at [392, 541] on link "226 STONEHENGE DRAINAGE PERMIT.pdf" at bounding box center [400, 540] width 224 height 14
click at [413, 594] on link "Existing Drive Final Permit- 226 SH.pdf" at bounding box center [390, 594] width 204 height 14
click at [73, 410] on div "Improvement Information" at bounding box center [108, 408] width 120 height 10
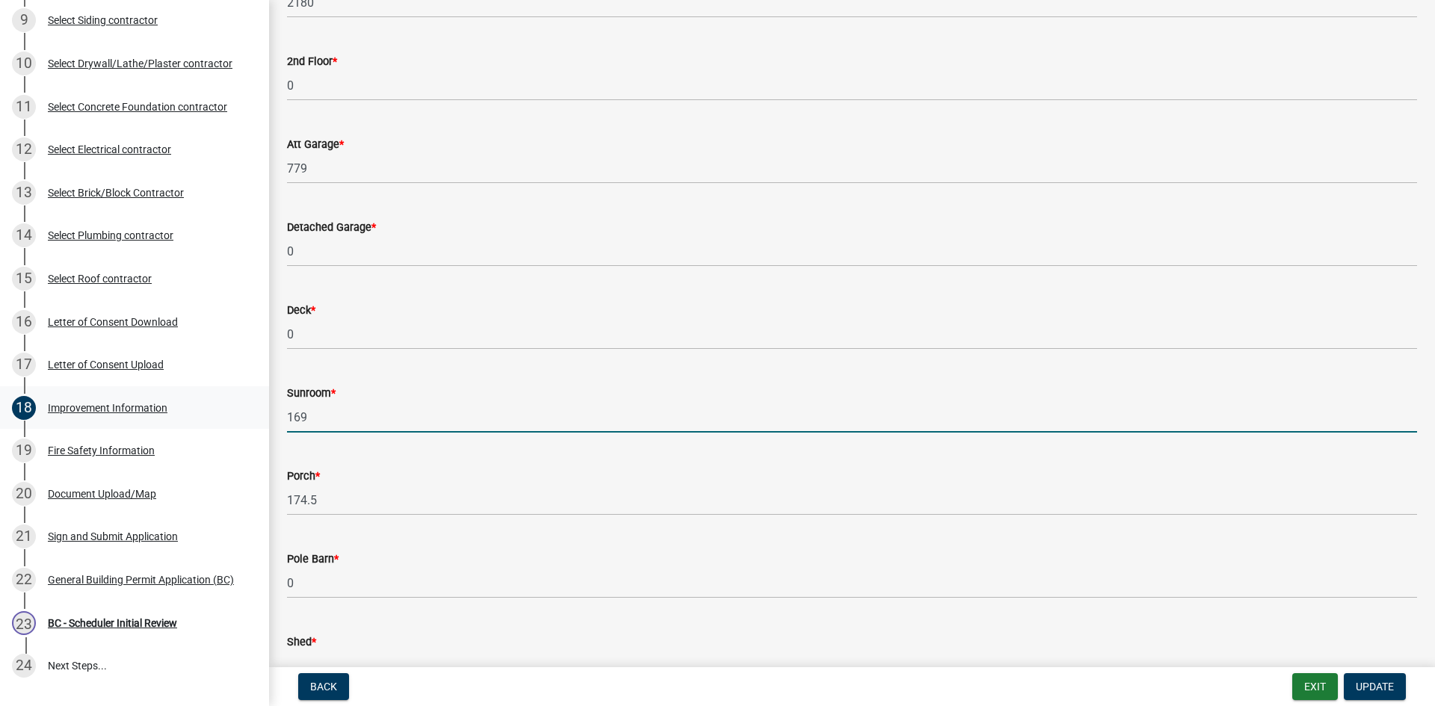
drag, startPoint x: 318, startPoint y: 416, endPoint x: 252, endPoint y: 417, distance: 65.8
click at [252, 417] on div "[GEOGRAPHIC_DATA], [US_STATE] General Building Permit B-644 View Summary Notes …" at bounding box center [717, 353] width 1435 height 706
type input "0"
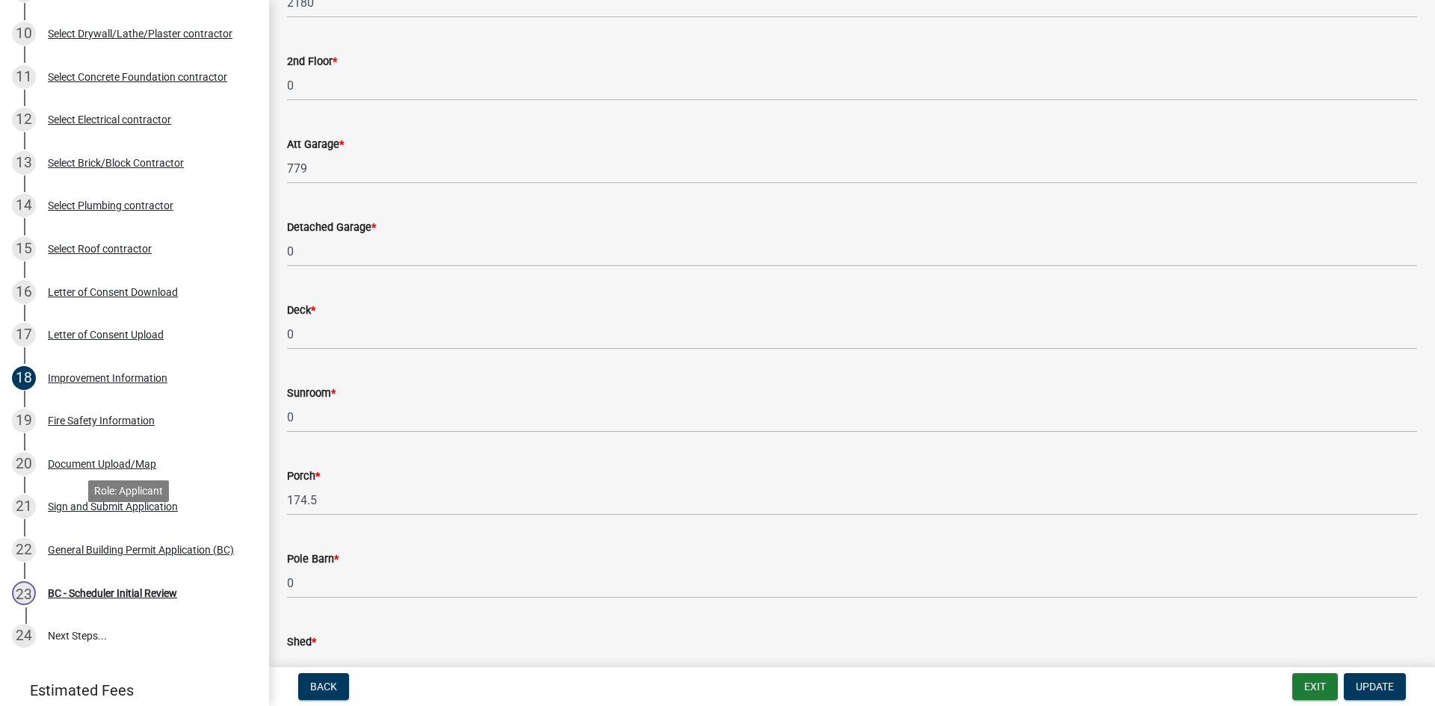
scroll to position [598, 0]
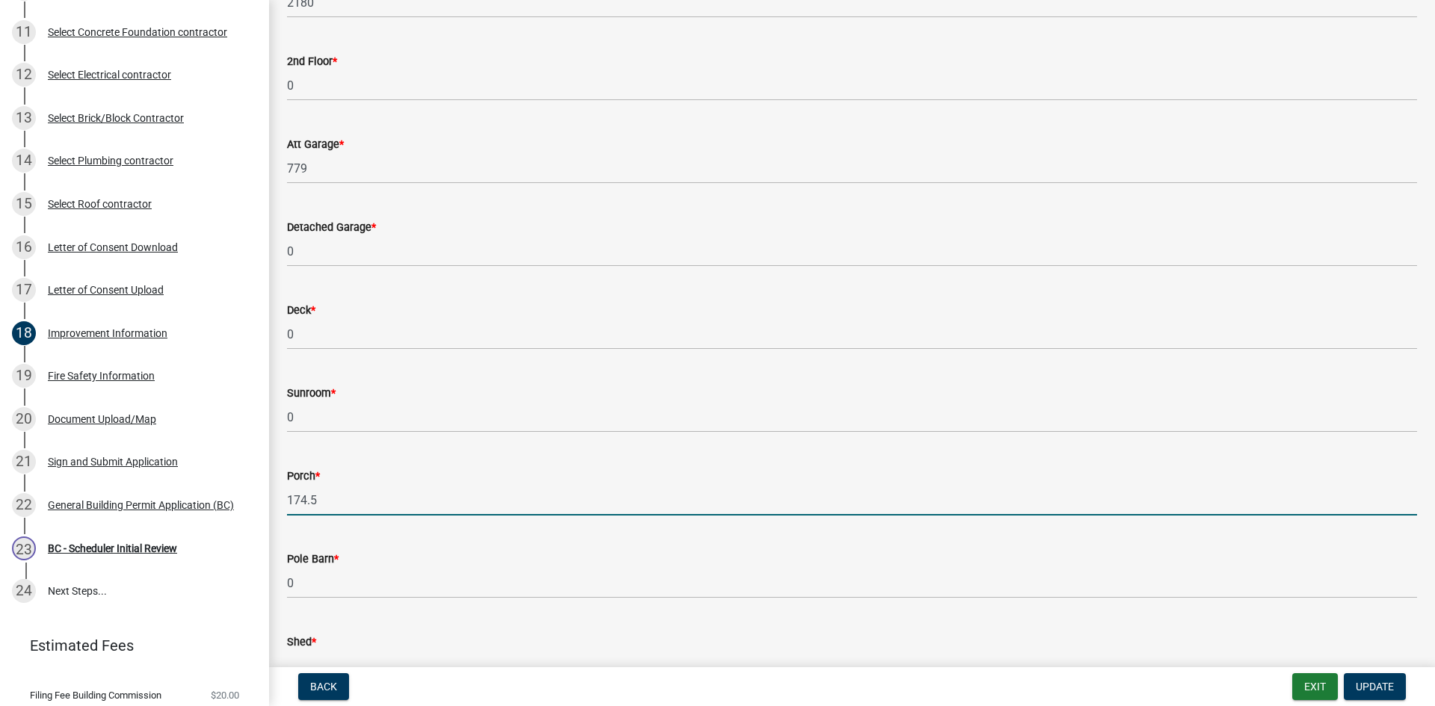
drag, startPoint x: 324, startPoint y: 498, endPoint x: 265, endPoint y: 502, distance: 59.1
click at [265, 502] on div "[GEOGRAPHIC_DATA], [US_STATE] General Building Permit B-644 View Summary Notes …" at bounding box center [717, 353] width 1435 height 706
type input "276"
click at [1378, 690] on span "Update" at bounding box center [1374, 687] width 38 height 12
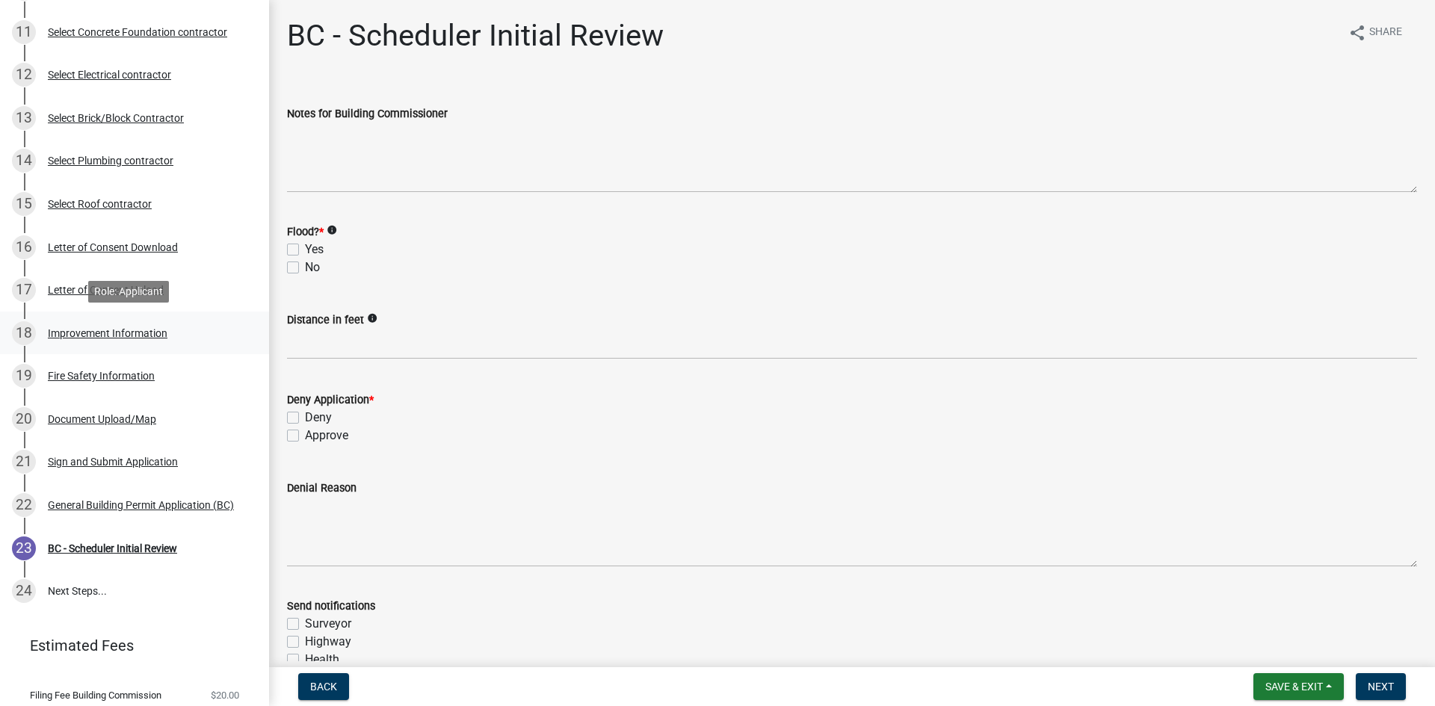
click at [110, 335] on div "Improvement Information" at bounding box center [108, 333] width 120 height 10
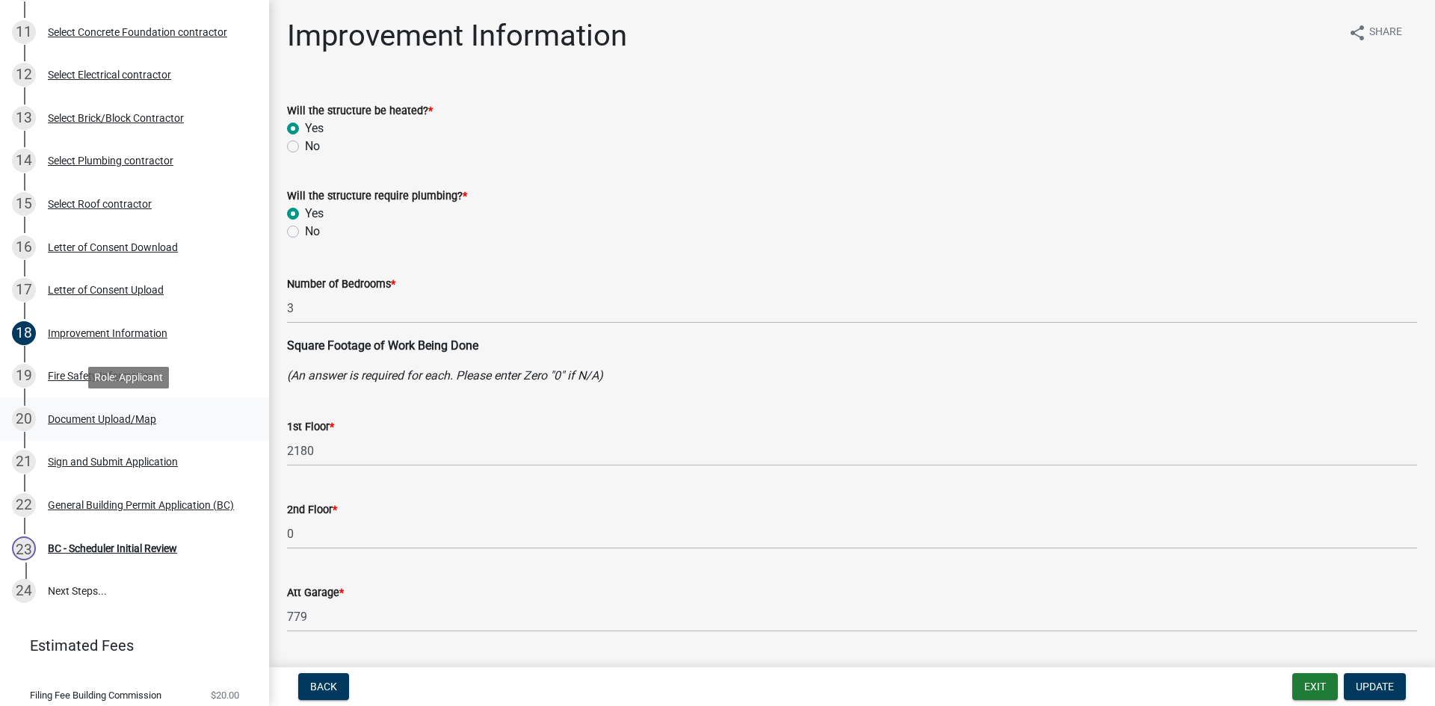
click at [120, 417] on div "Document Upload/Map" at bounding box center [102, 419] width 108 height 10
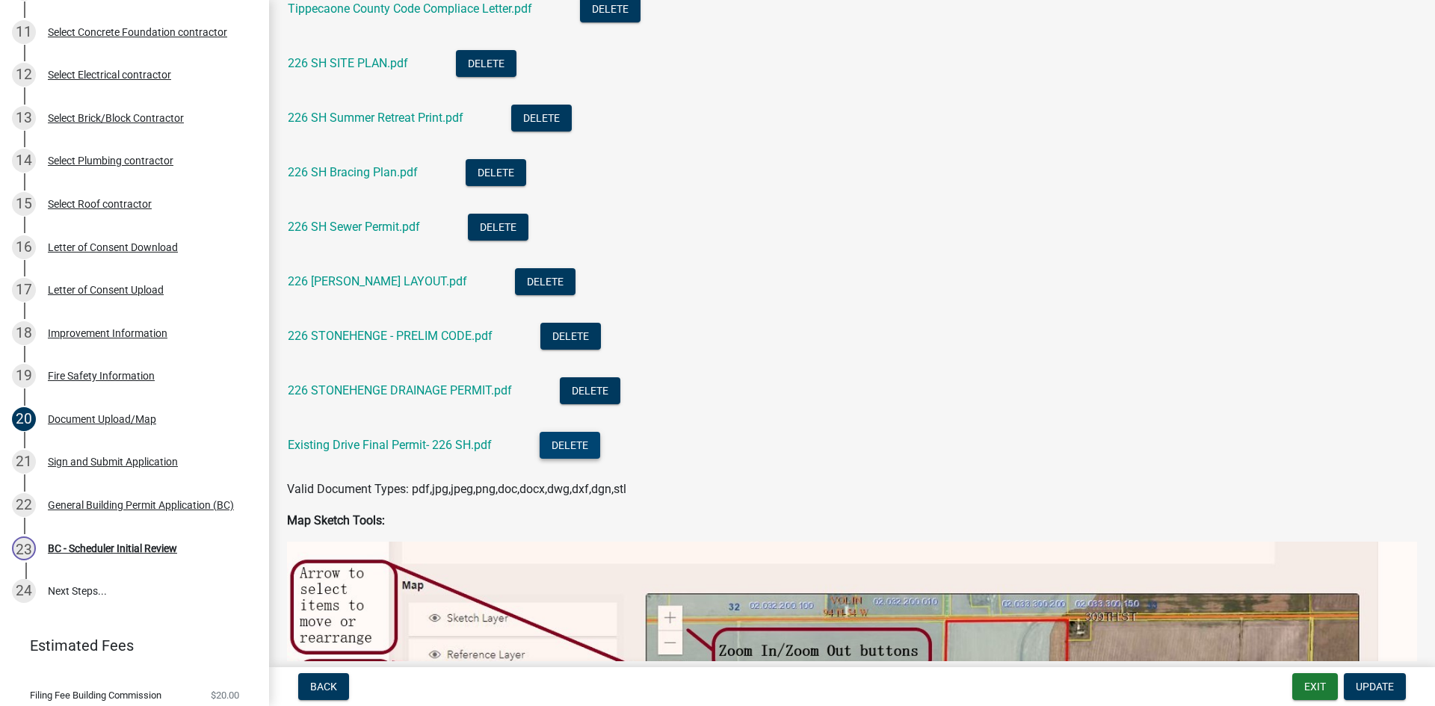
click at [570, 446] on button "Delete" at bounding box center [569, 445] width 61 height 27
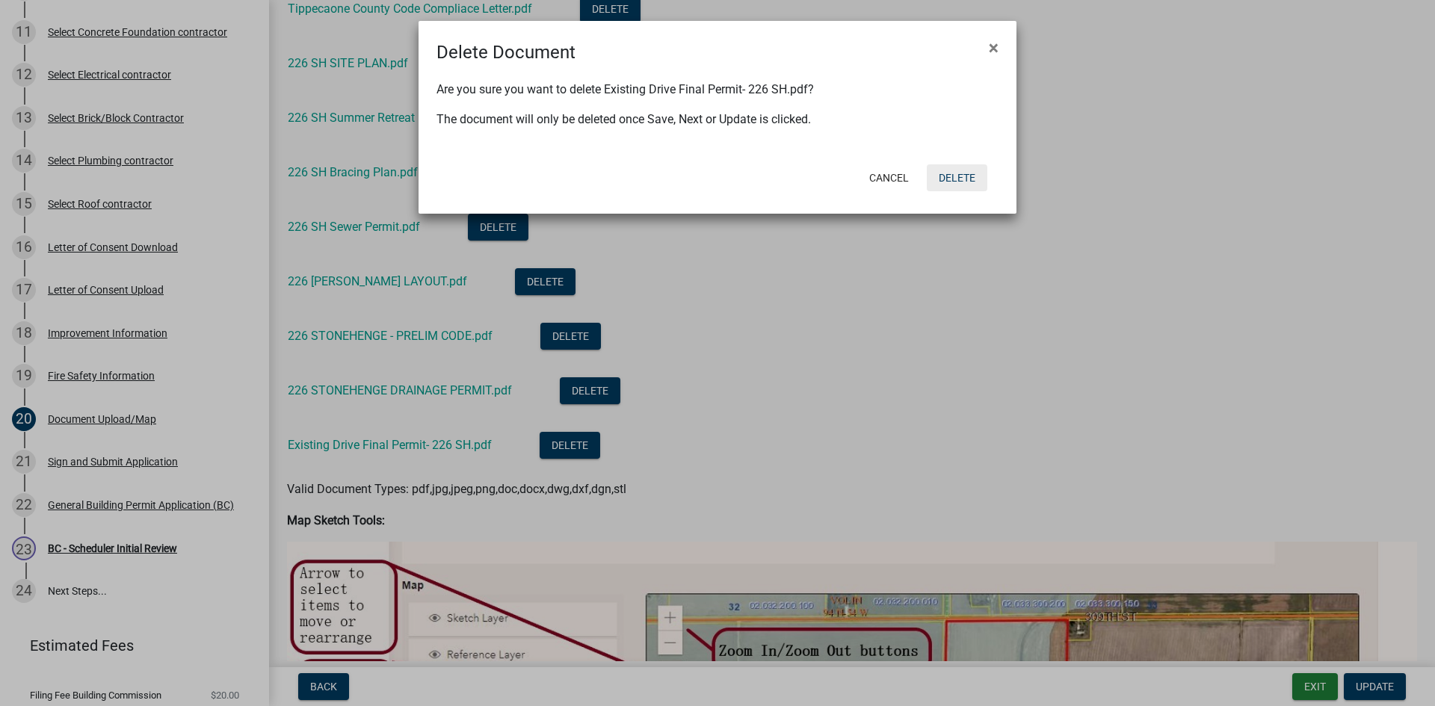
click at [961, 173] on button "Delete" at bounding box center [957, 177] width 61 height 27
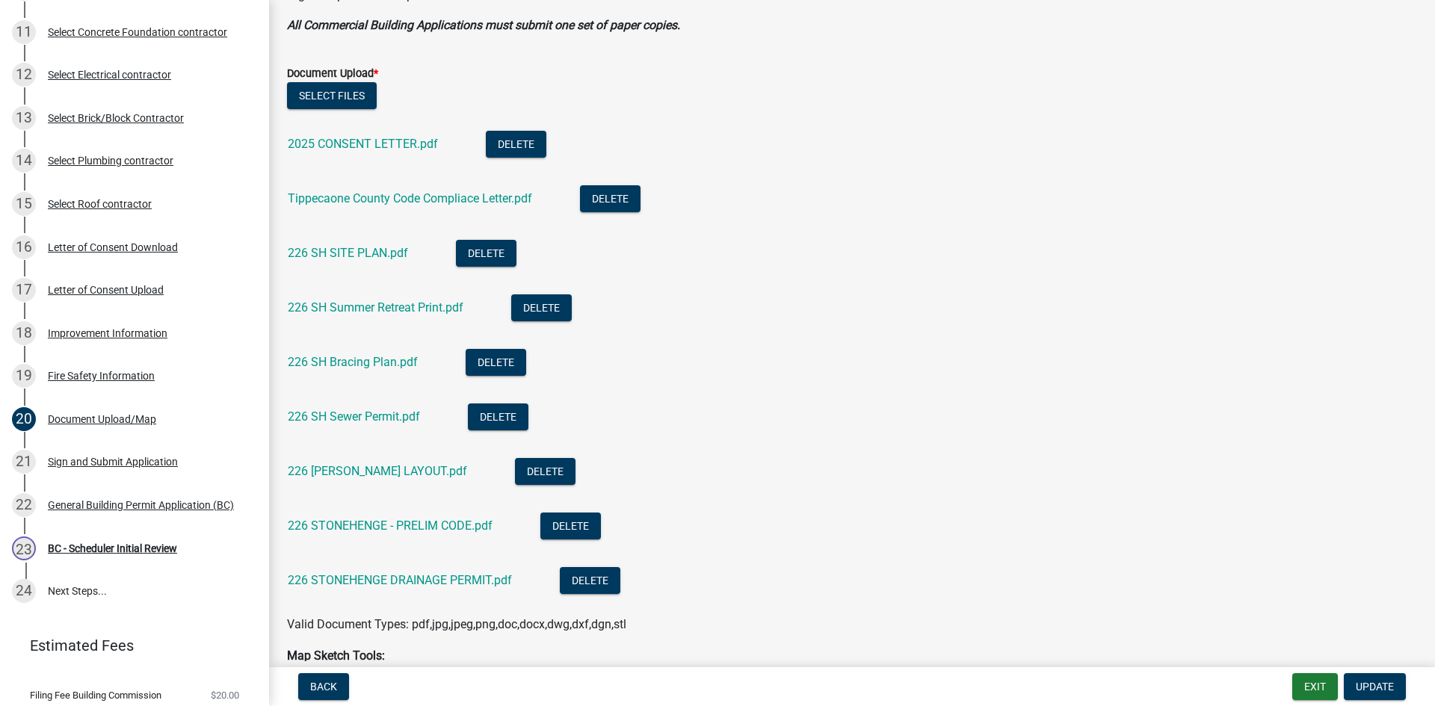
scroll to position [374, 0]
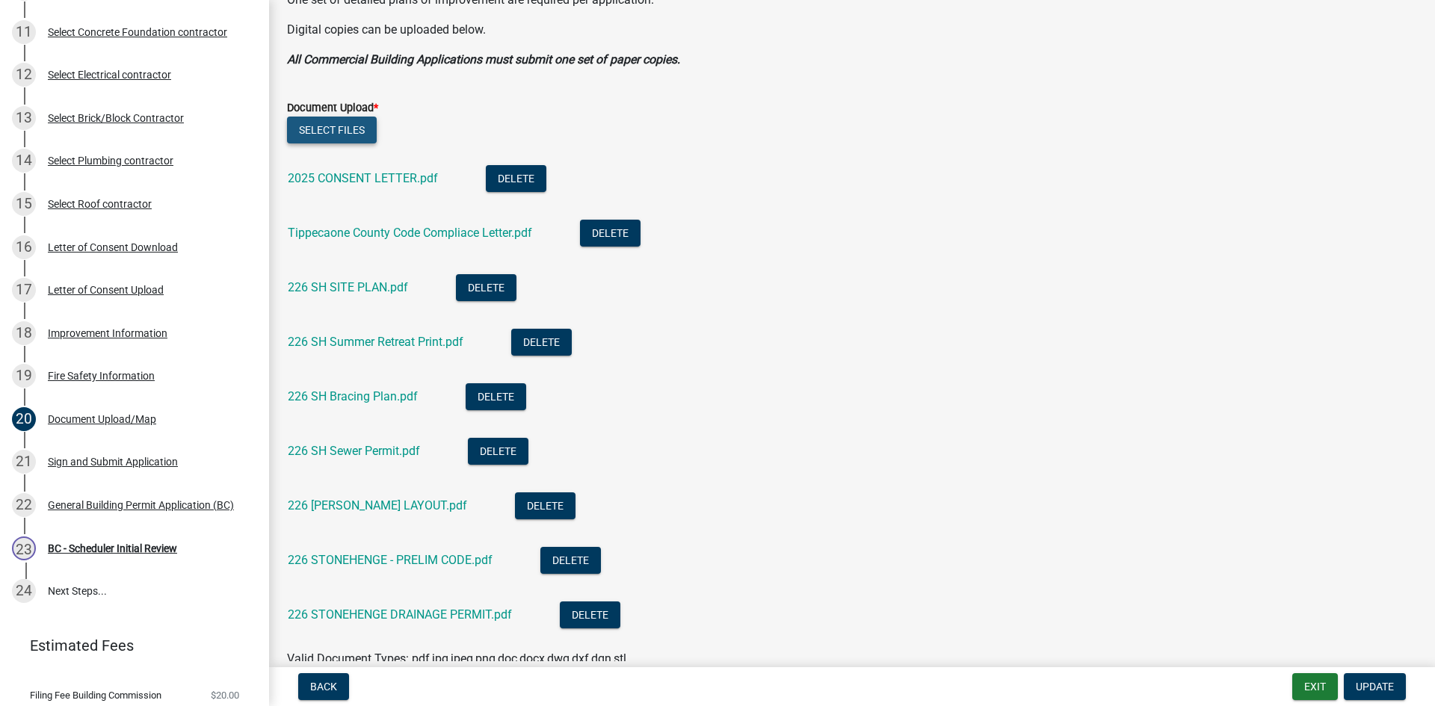
click at [361, 133] on button "Select files" at bounding box center [332, 130] width 90 height 27
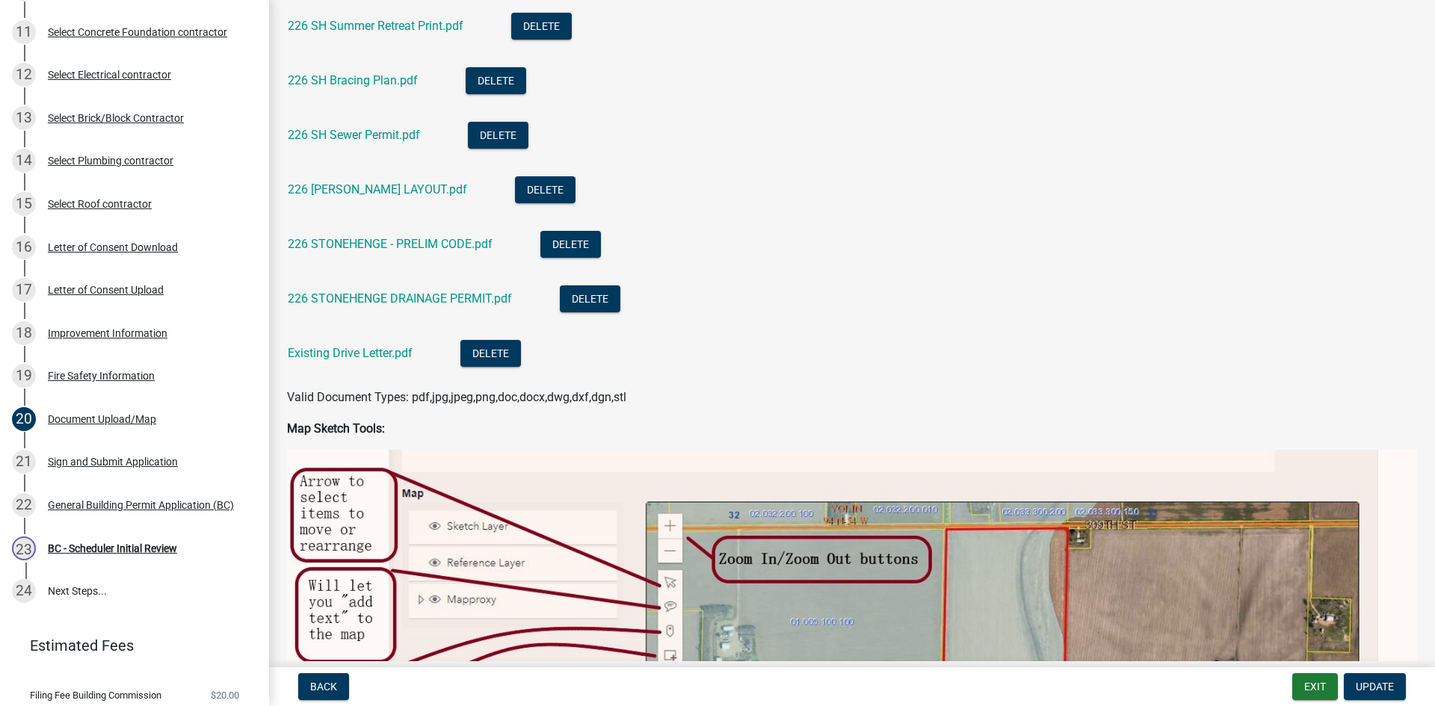
scroll to position [672, 0]
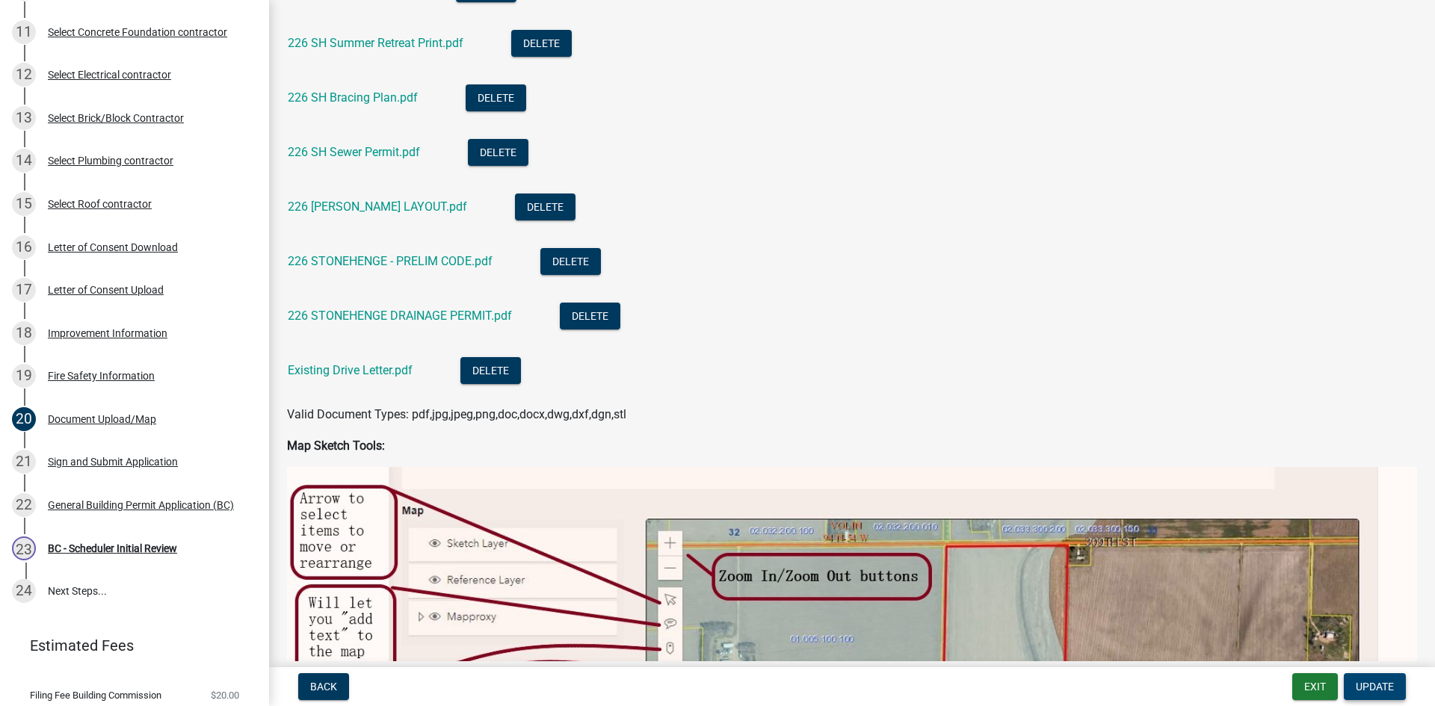
click at [1402, 693] on button "Update" at bounding box center [1374, 686] width 62 height 27
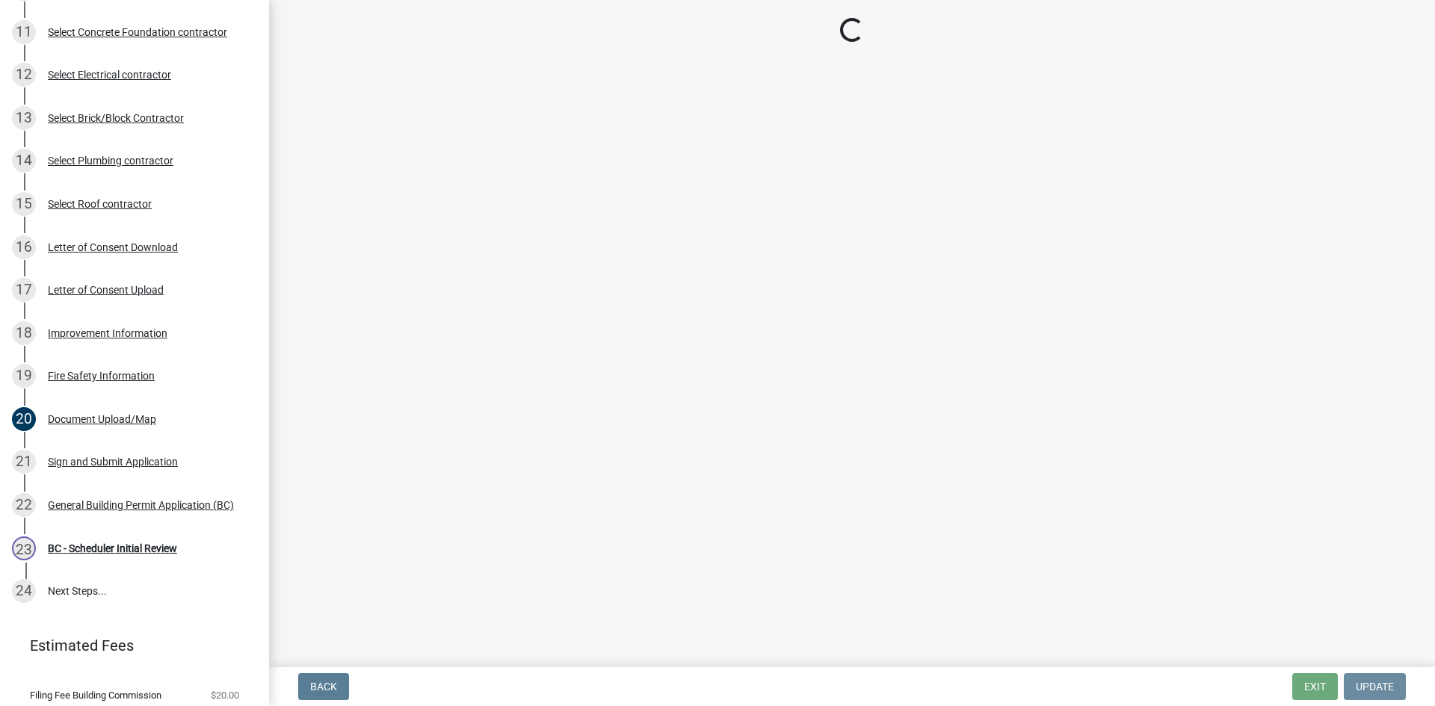
scroll to position [0, 0]
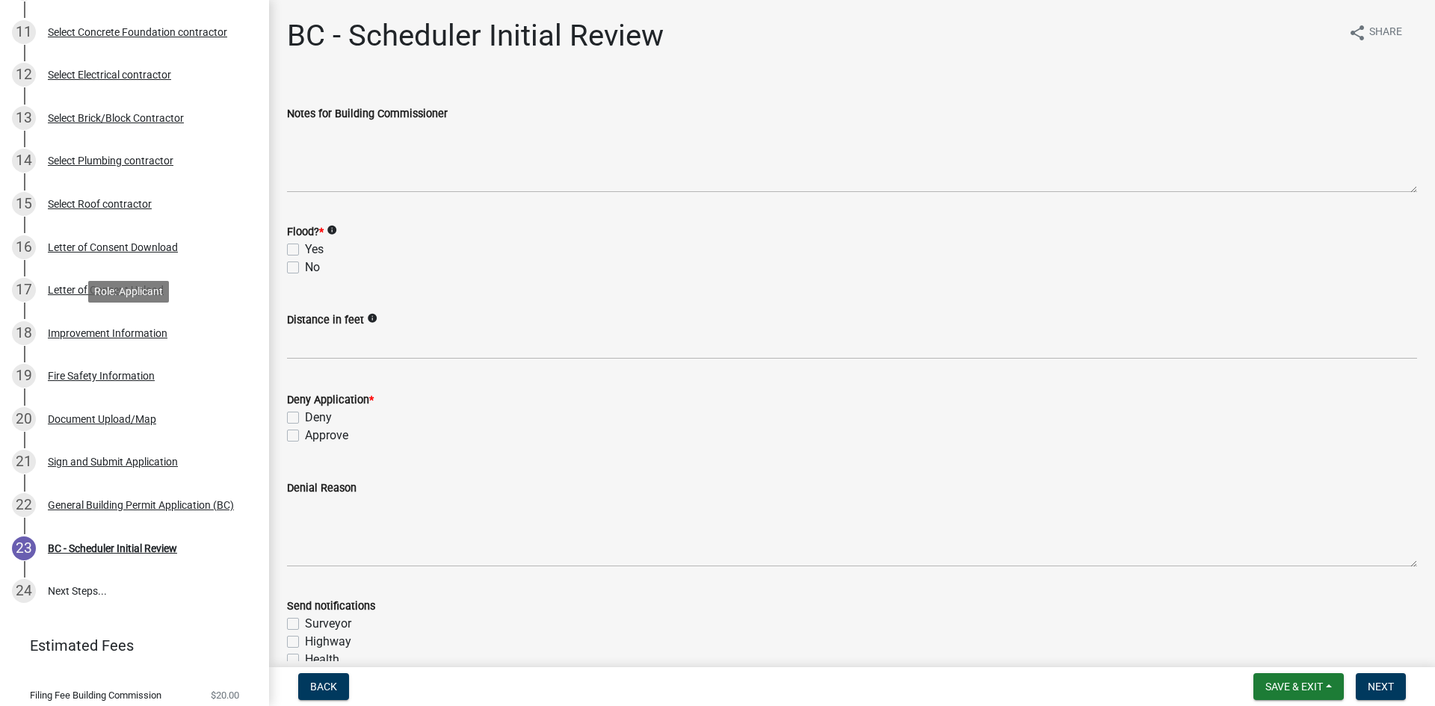
click at [113, 332] on div "Improvement Information" at bounding box center [108, 333] width 120 height 10
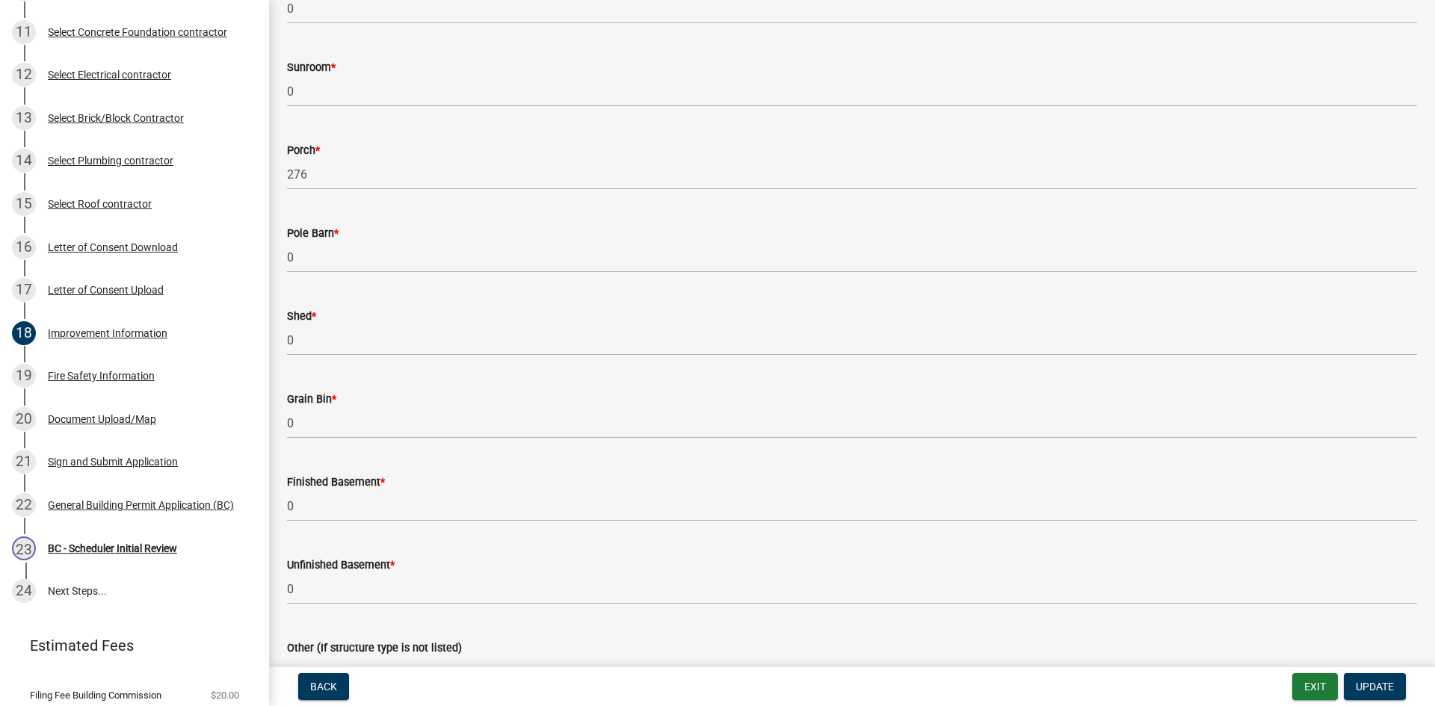
scroll to position [822, 0]
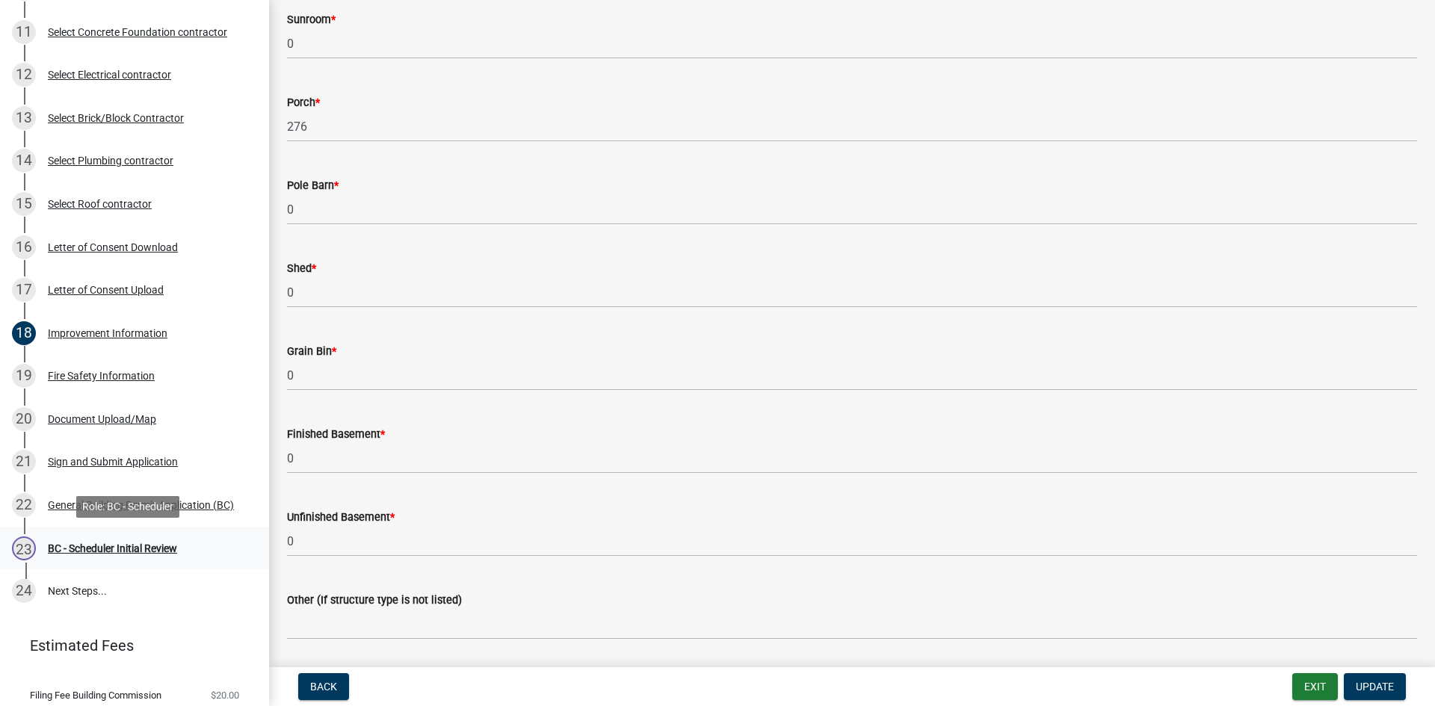
click at [143, 543] on div "BC - Scheduler Initial Review" at bounding box center [112, 548] width 129 height 10
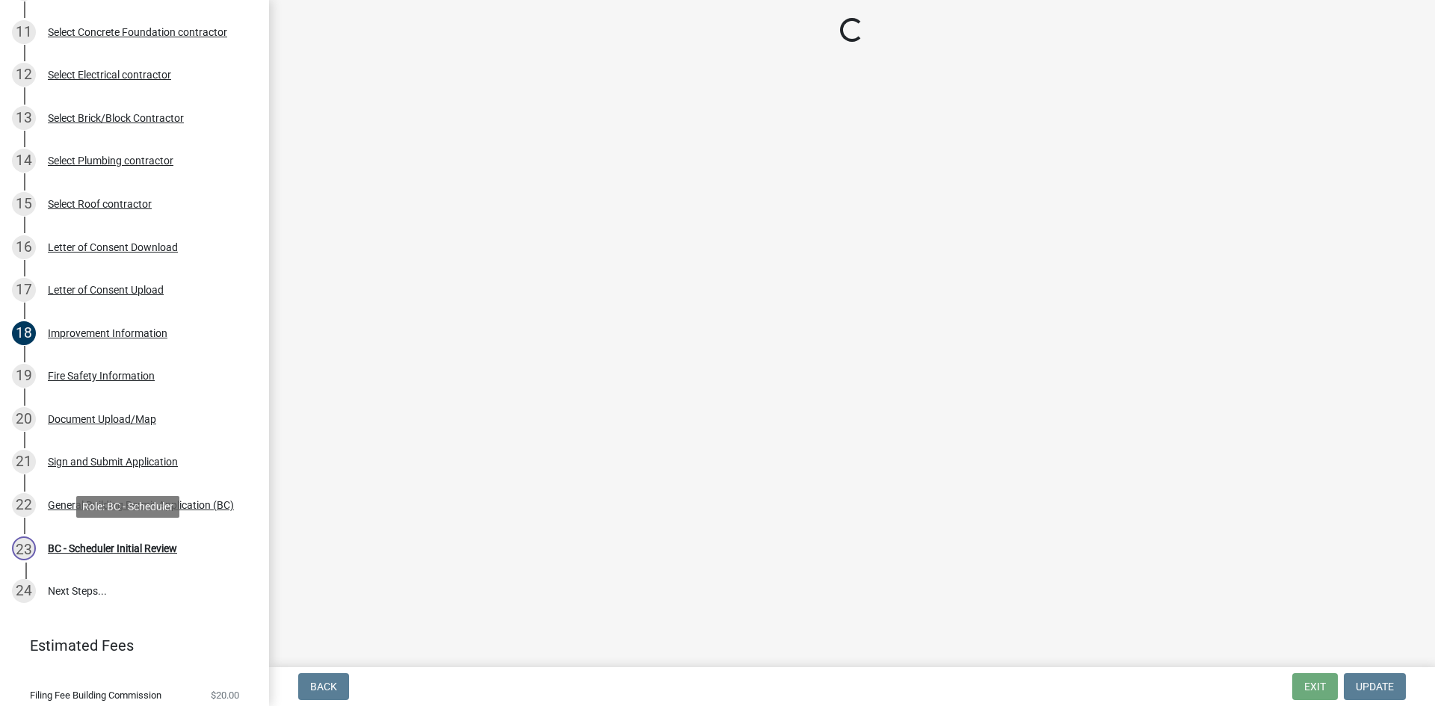
scroll to position [0, 0]
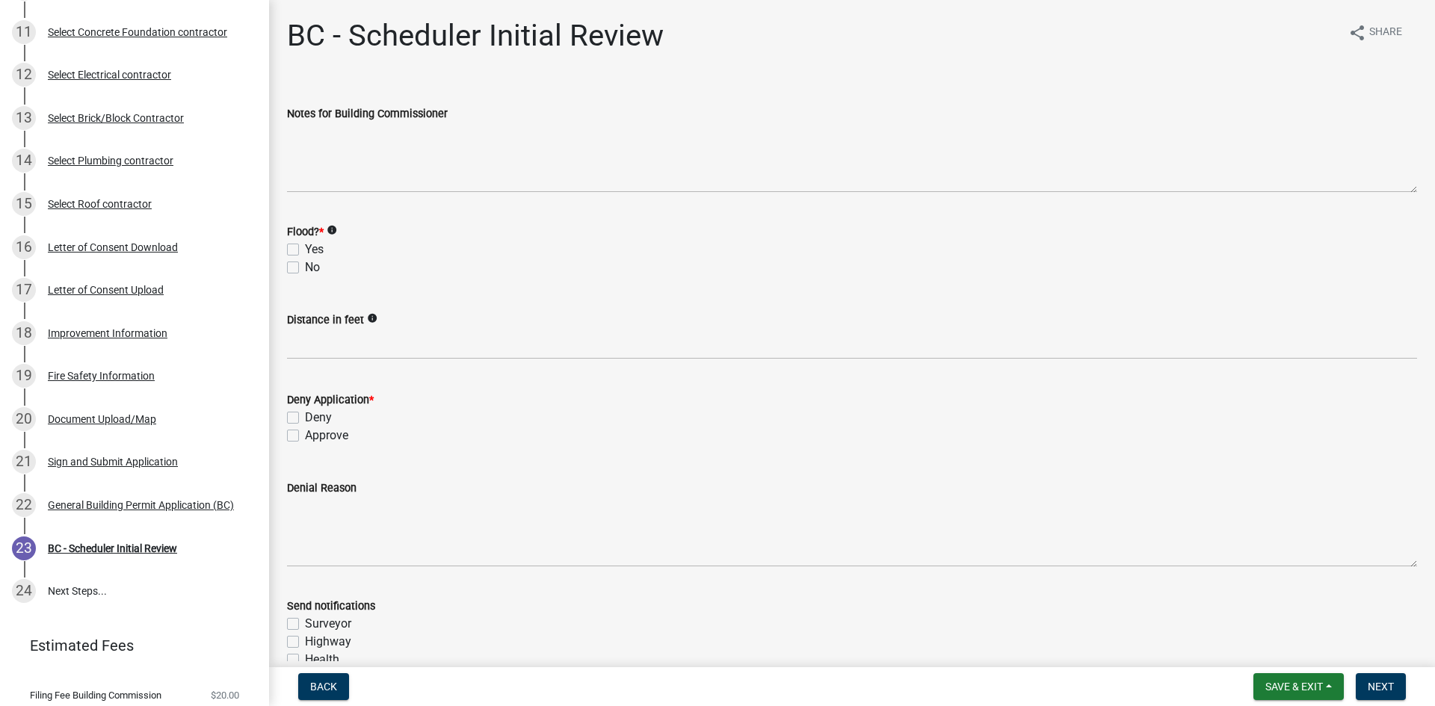
click at [305, 268] on label "No" at bounding box center [312, 268] width 15 height 18
click at [305, 268] on input "No" at bounding box center [310, 264] width 10 height 10
checkbox input "true"
checkbox input "false"
checkbox input "true"
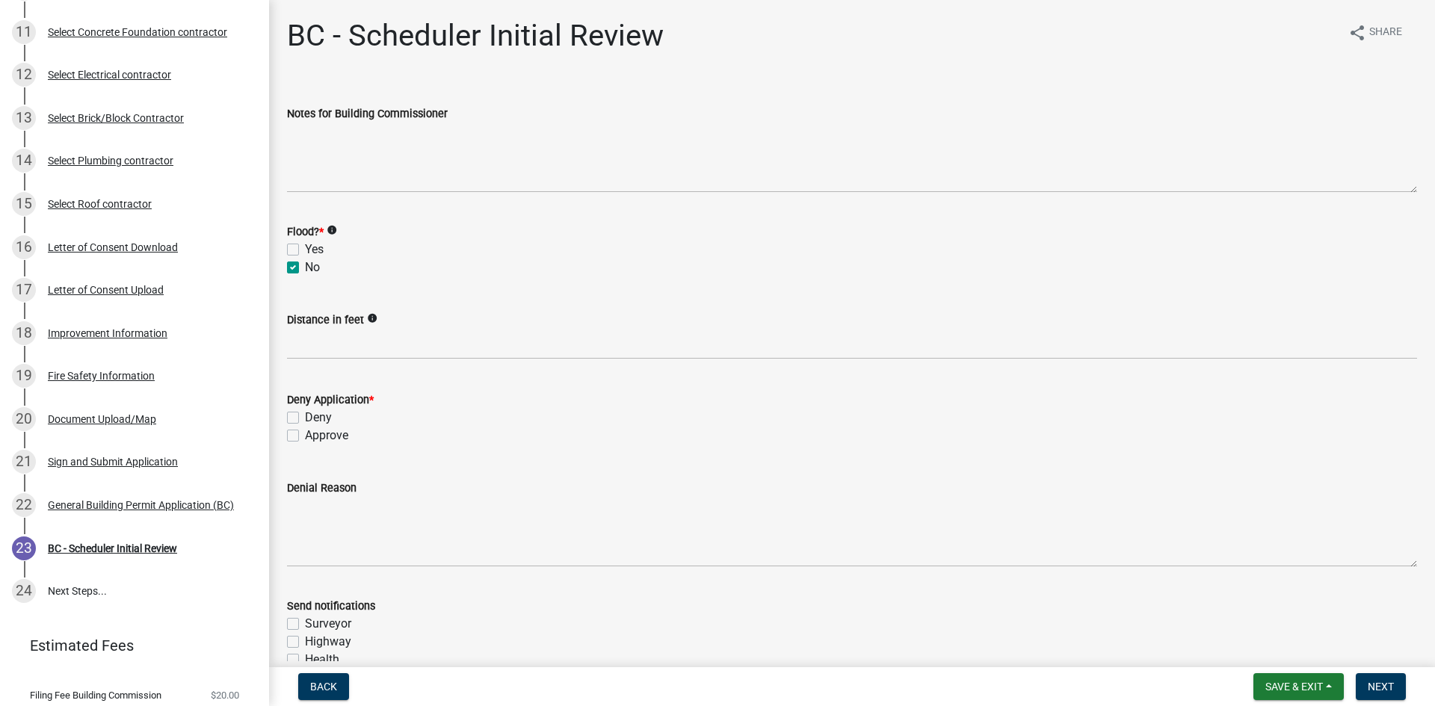
drag, startPoint x: 290, startPoint y: 439, endPoint x: 400, endPoint y: 436, distance: 109.9
click at [305, 439] on label "Approve" at bounding box center [326, 436] width 43 height 18
click at [305, 436] on input "Approve" at bounding box center [310, 432] width 10 height 10
checkbox input "true"
checkbox input "false"
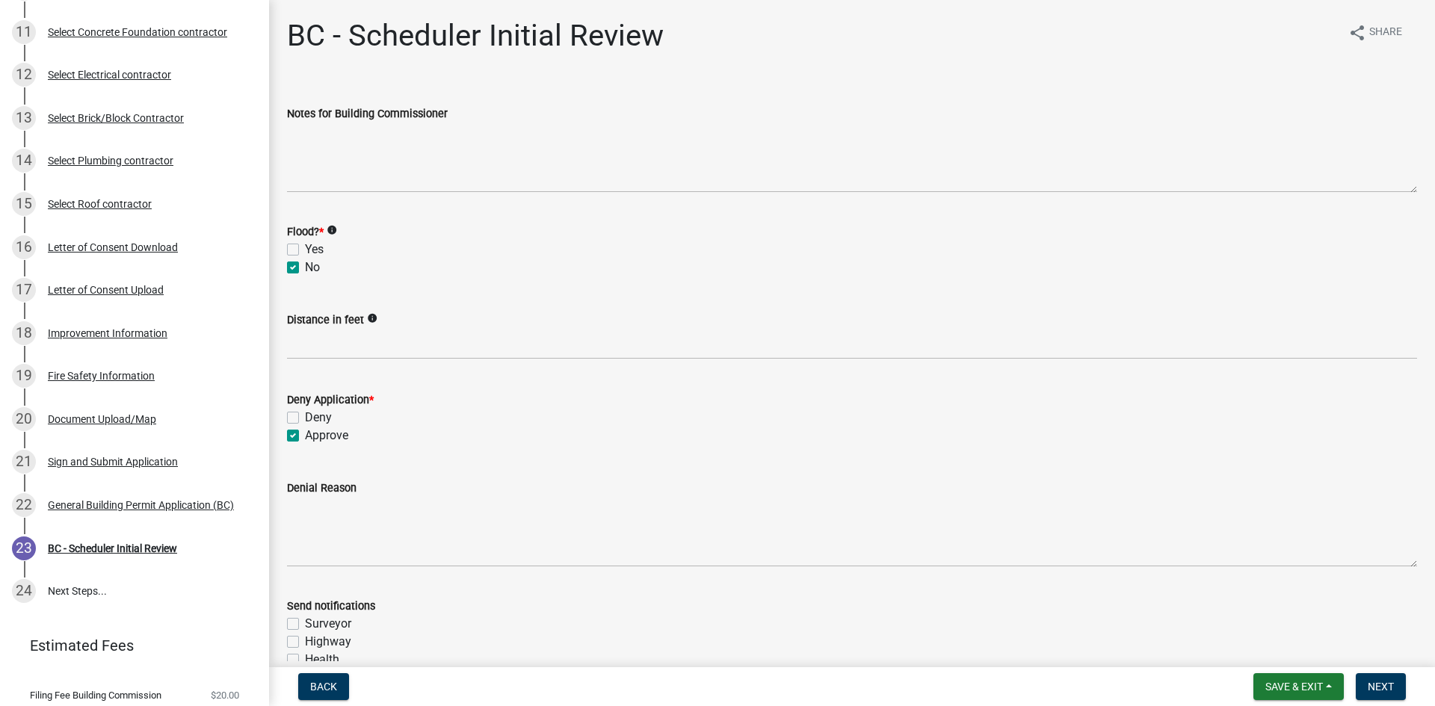
checkbox input "true"
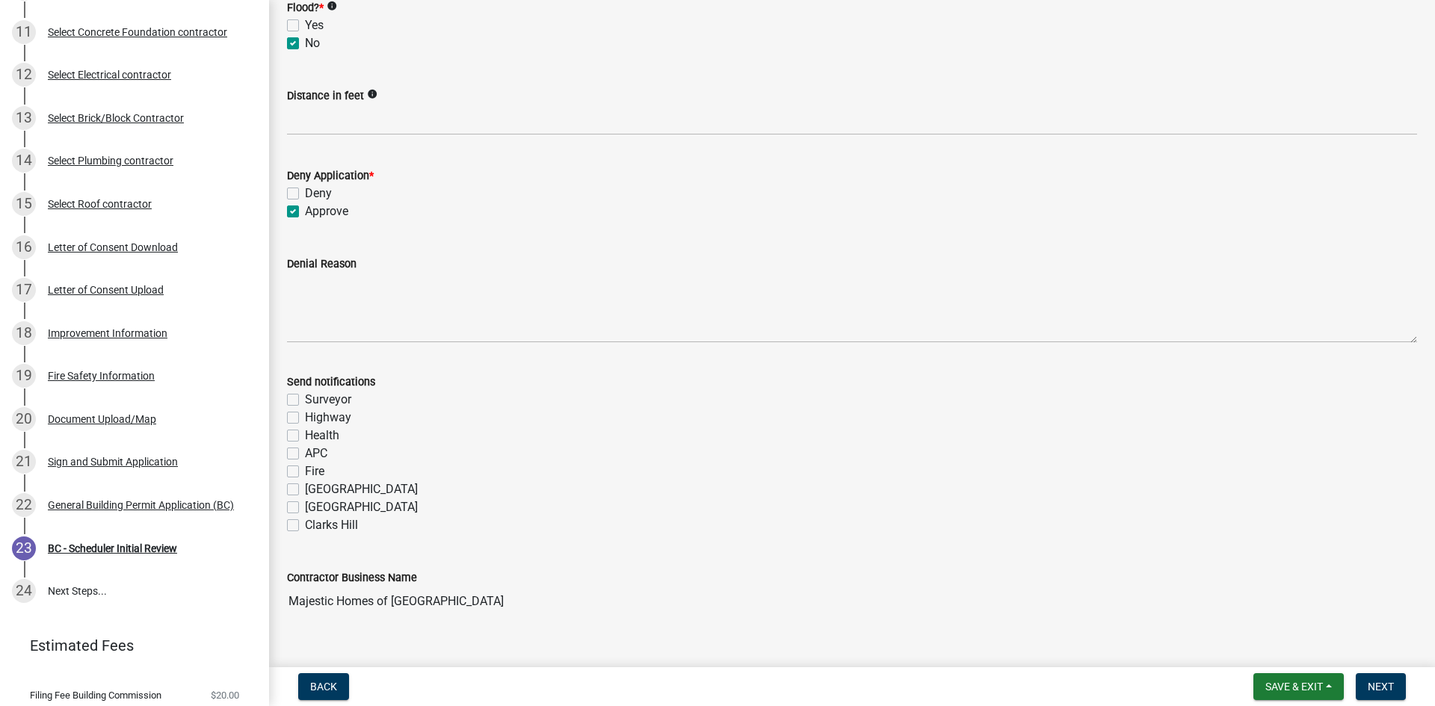
click at [305, 468] on label "Fire" at bounding box center [314, 472] width 19 height 18
click at [305, 468] on input "Fire" at bounding box center [310, 468] width 10 height 10
checkbox input "true"
checkbox input "false"
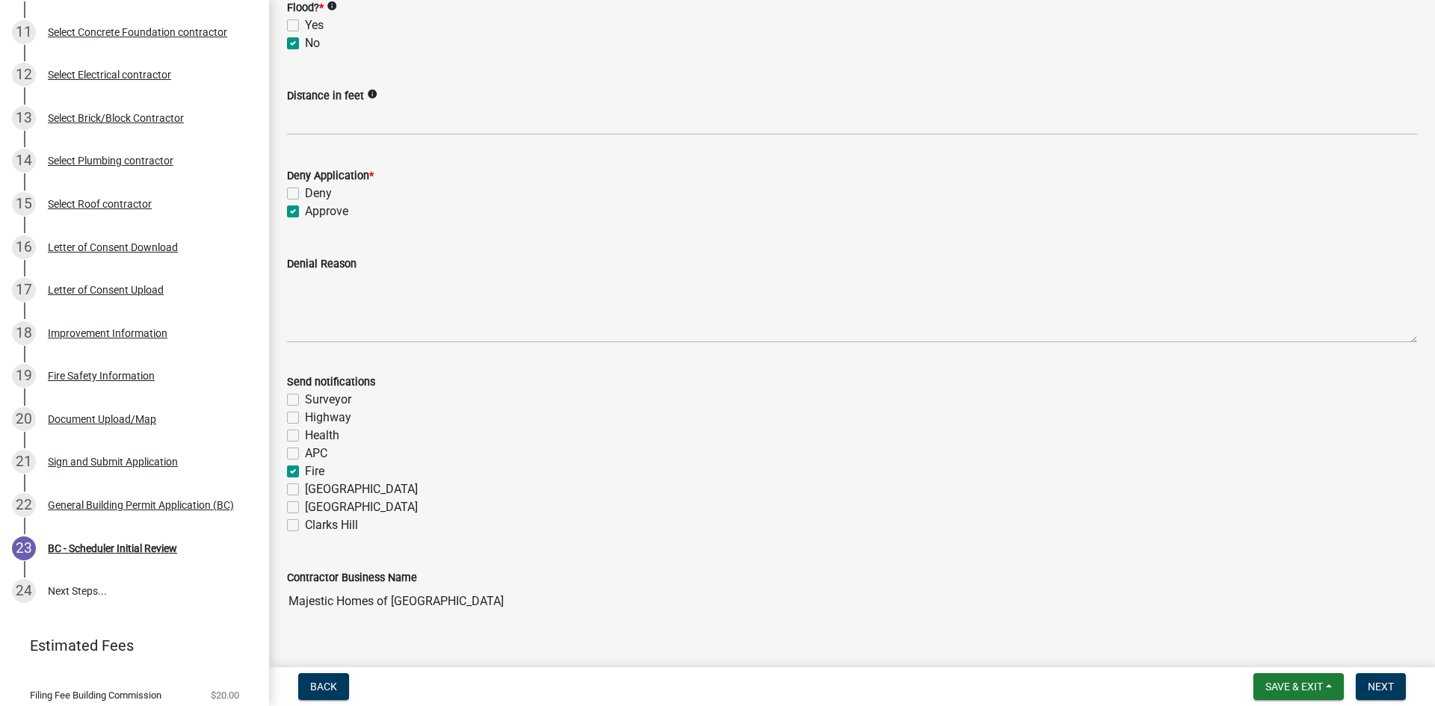
checkbox input "false"
checkbox input "true"
checkbox input "false"
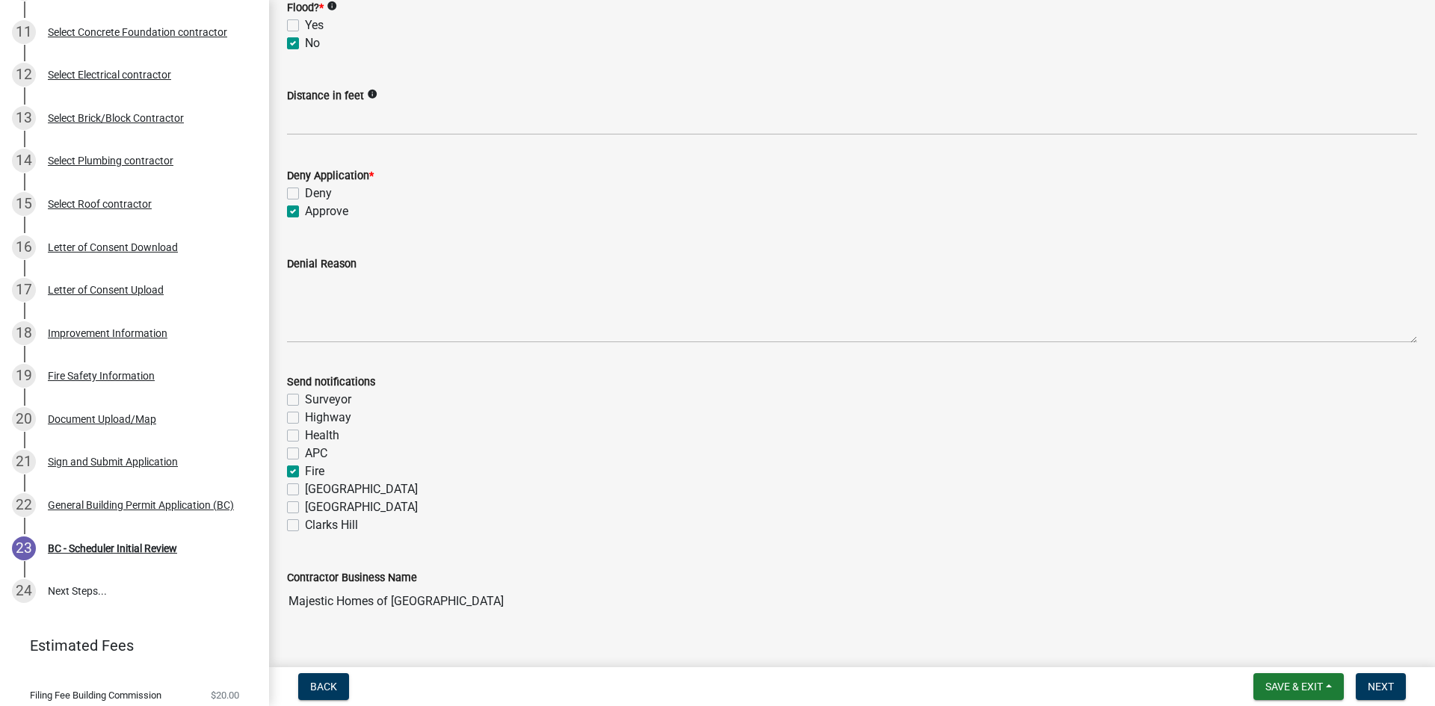
checkbox input "false"
click at [1382, 687] on span "Next" at bounding box center [1380, 687] width 26 height 12
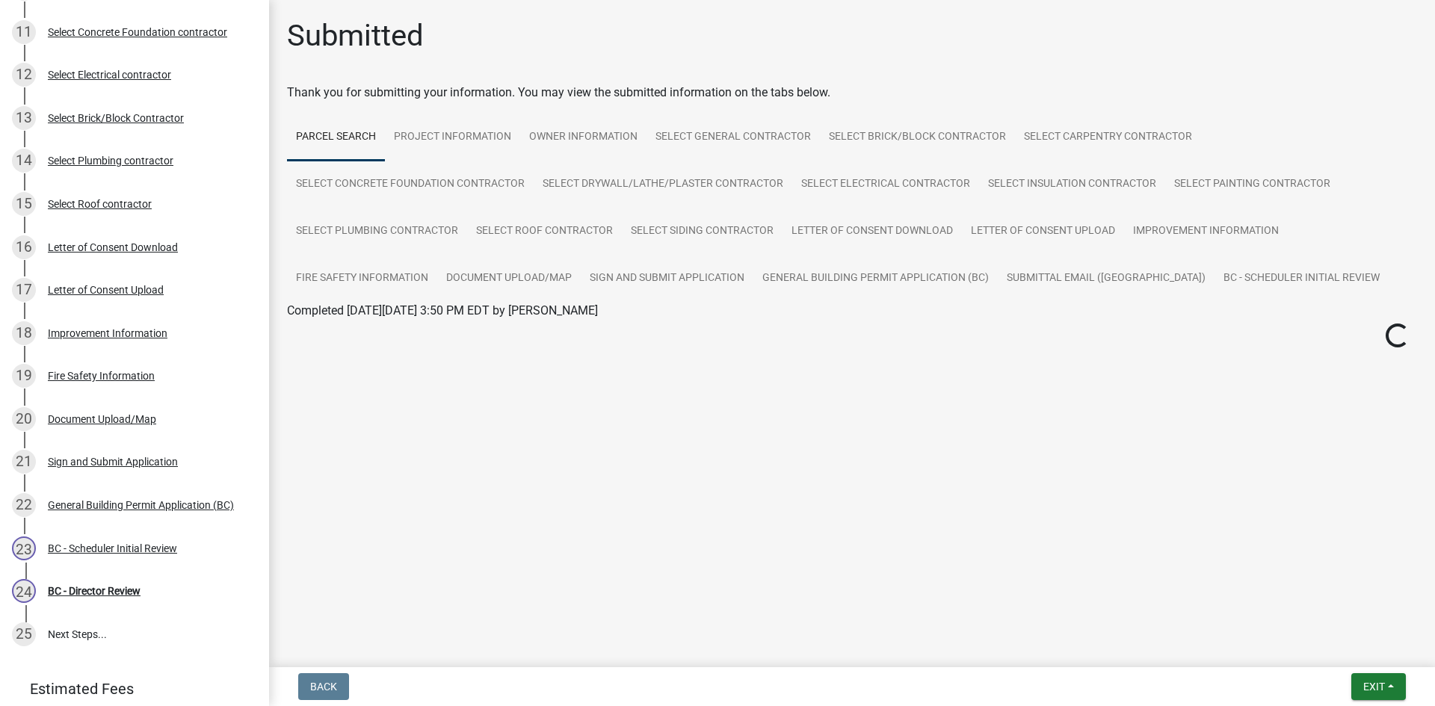
scroll to position [641, 0]
